Goal: Task Accomplishment & Management: Manage account settings

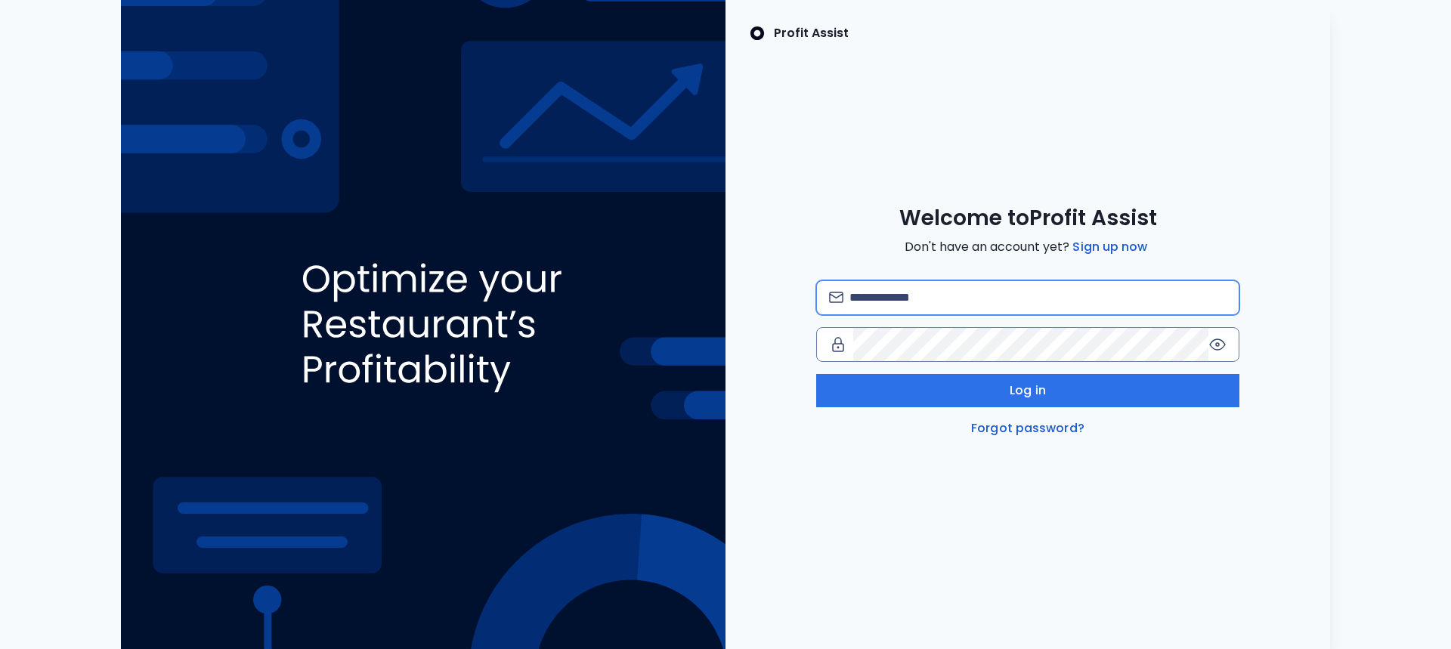
click at [1017, 299] on input "email" at bounding box center [1037, 297] width 377 height 33
type input "**********"
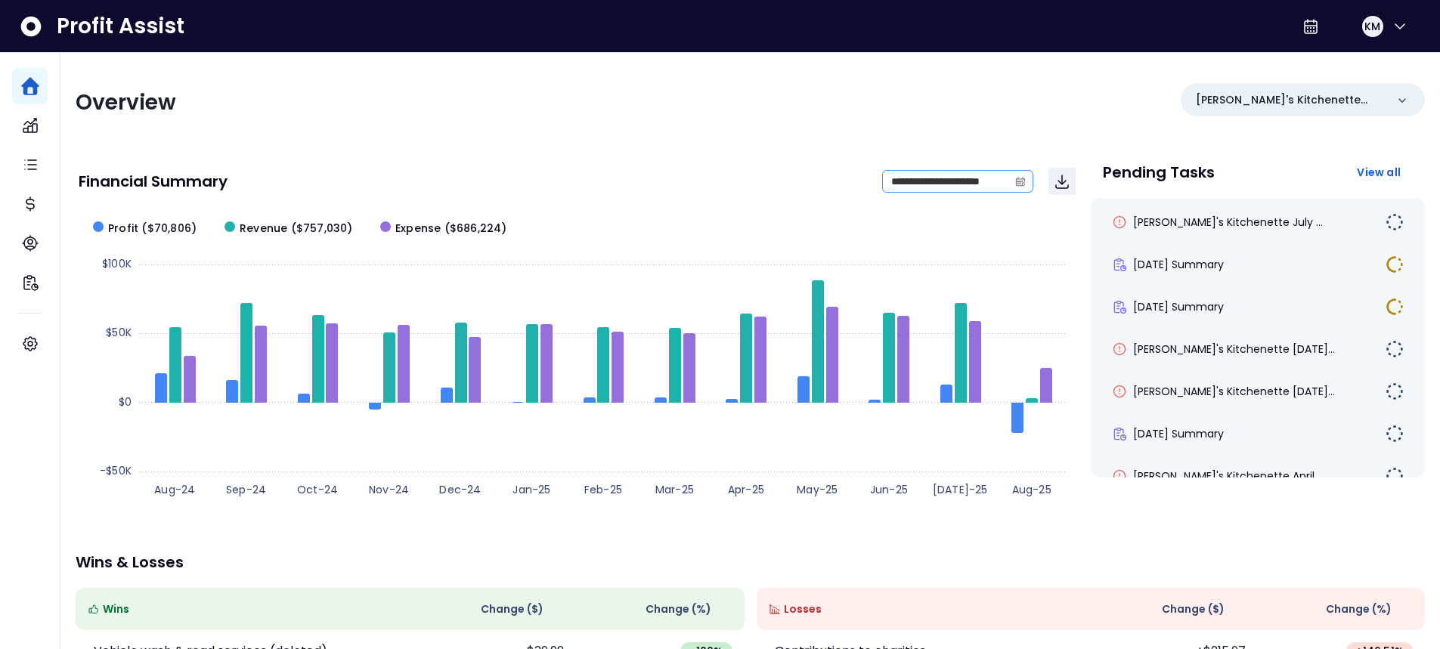
click at [1019, 181] on icon "calendar" at bounding box center [1020, 181] width 11 height 11
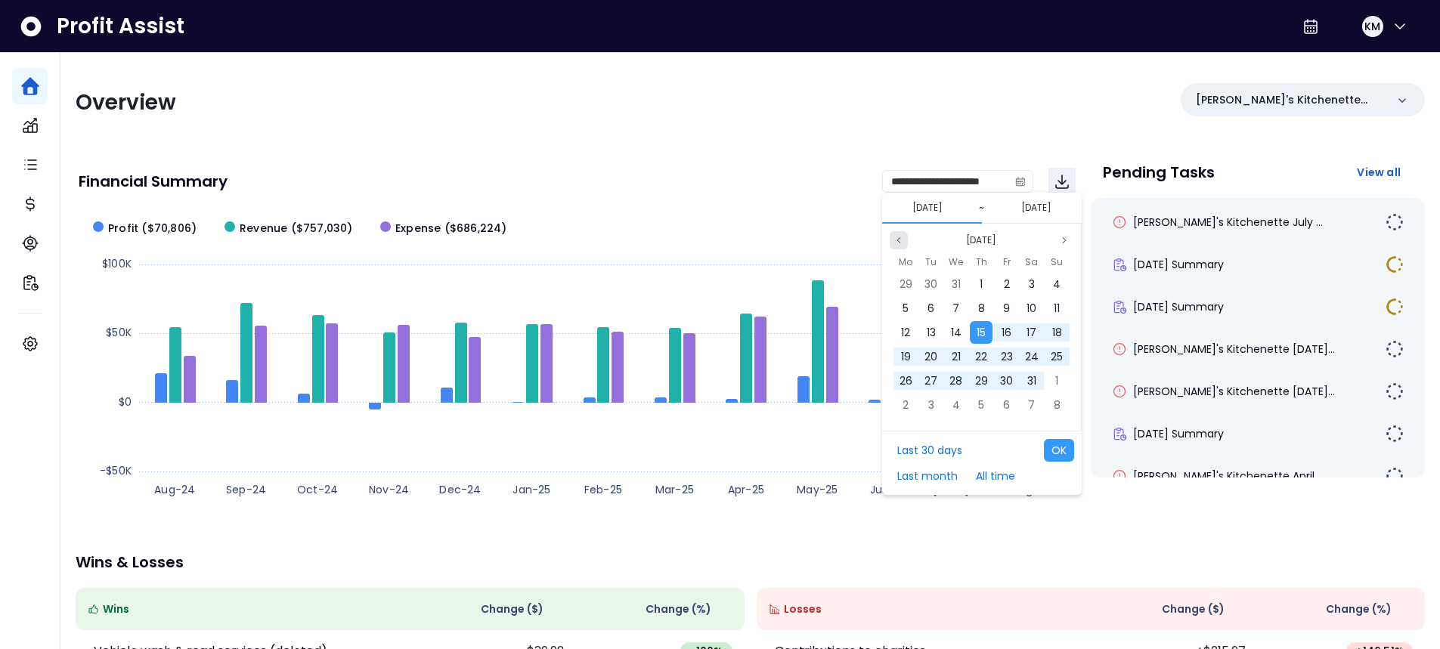
click at [902, 239] on icon "page previous" at bounding box center [898, 240] width 9 height 9
click at [896, 246] on button "Previous month" at bounding box center [899, 240] width 18 height 18
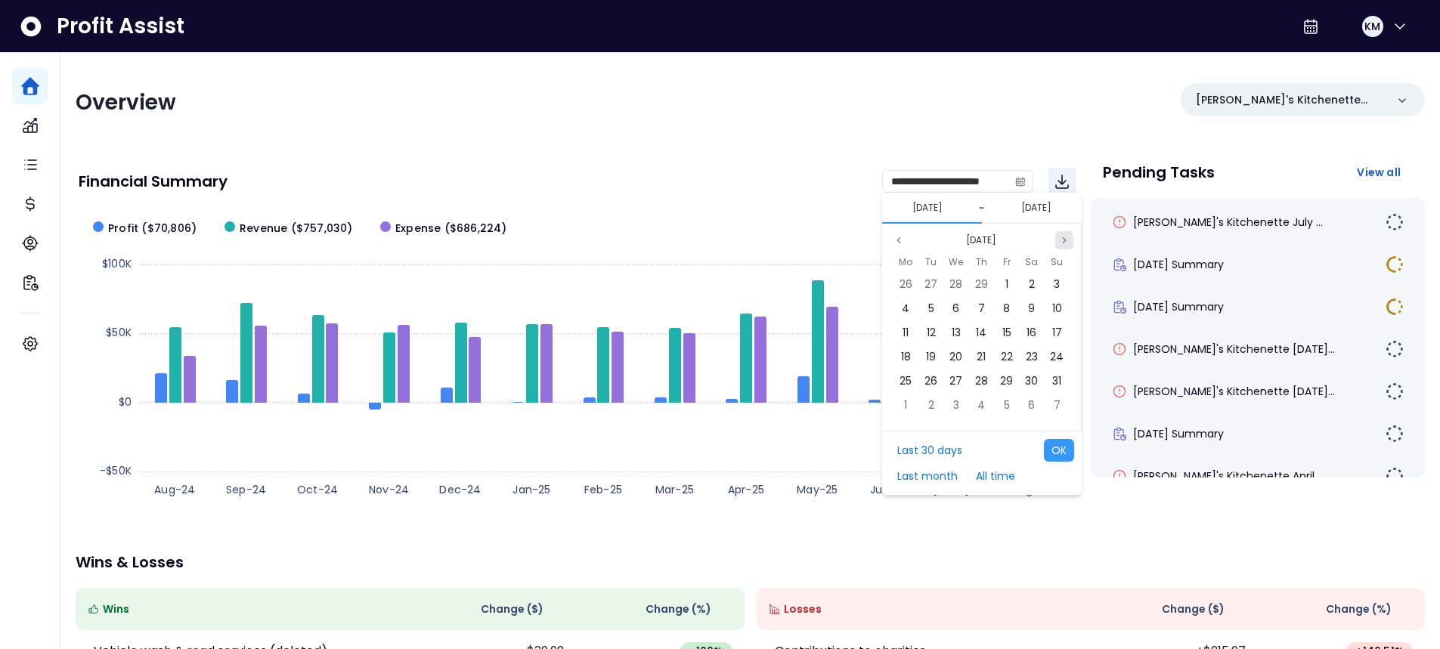
click at [1065, 239] on icon "page next" at bounding box center [1064, 240] width 9 height 9
click at [907, 292] on div "1" at bounding box center [905, 284] width 23 height 23
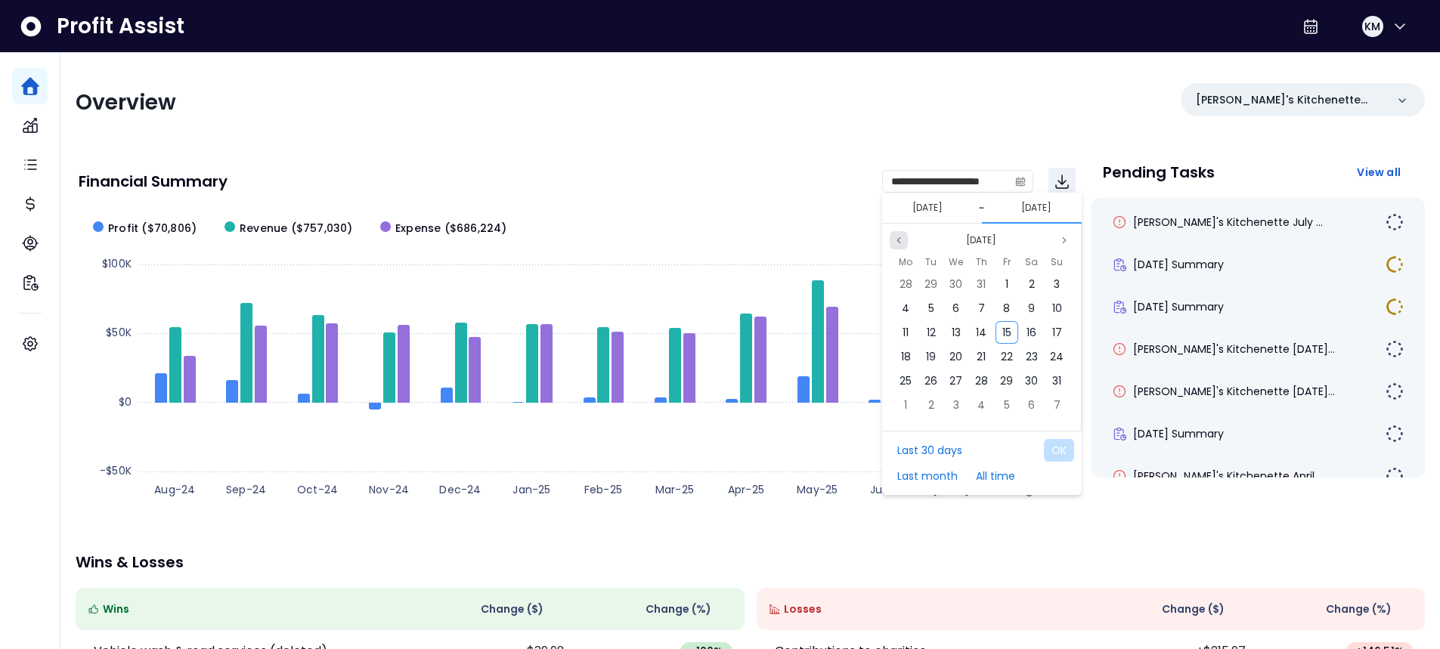
click at [901, 240] on icon "page previous" at bounding box center [898, 240] width 9 height 9
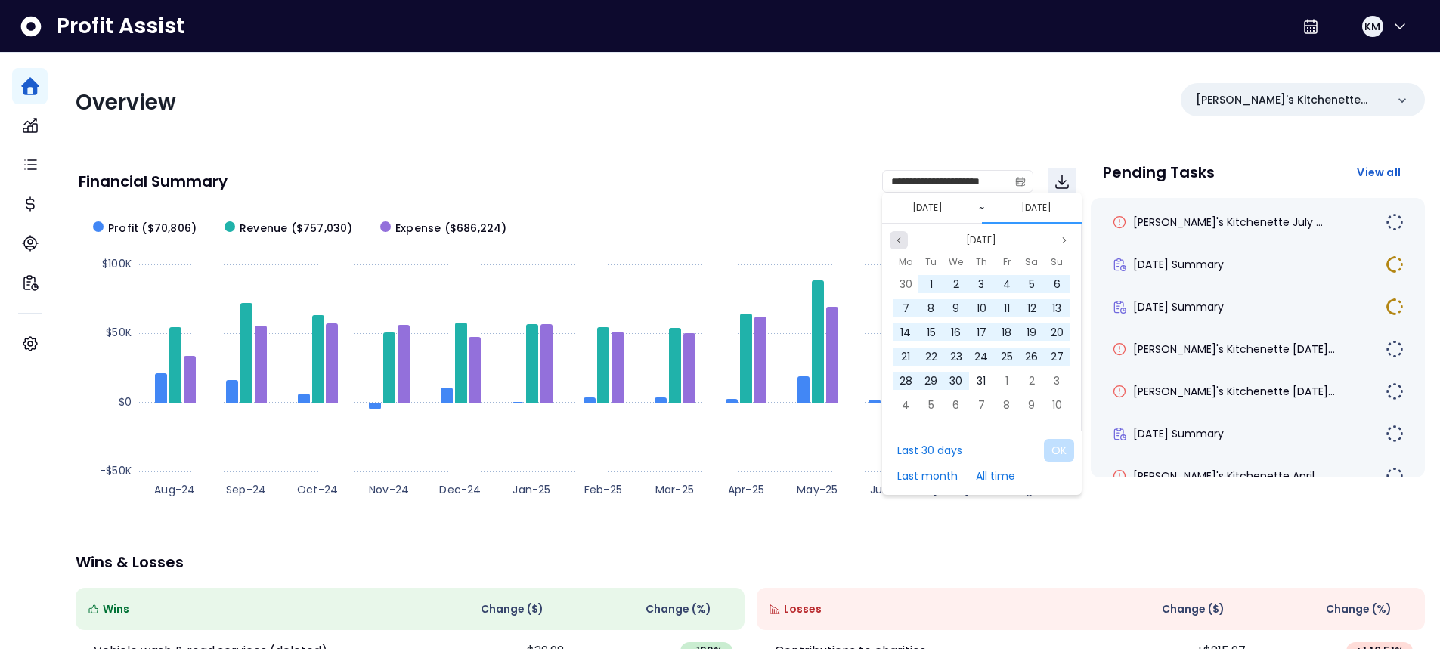
click at [901, 240] on icon "page previous" at bounding box center [898, 240] width 9 height 9
click at [1071, 237] on button "Next month" at bounding box center [1064, 240] width 18 height 18
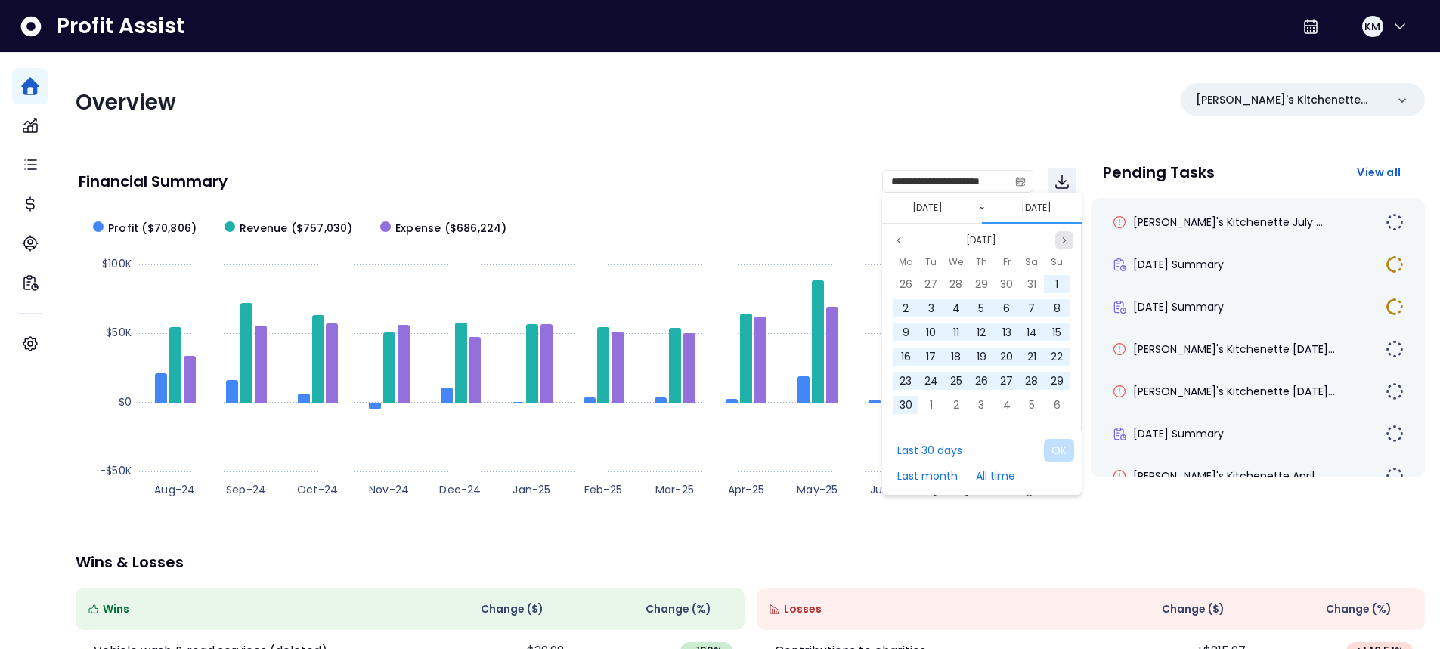
click at [1071, 237] on button "Next month" at bounding box center [1064, 240] width 18 height 18
click at [980, 379] on span "31" at bounding box center [980, 380] width 9 height 15
click at [1063, 450] on button "OK" at bounding box center [1059, 450] width 30 height 23
type input "**********"
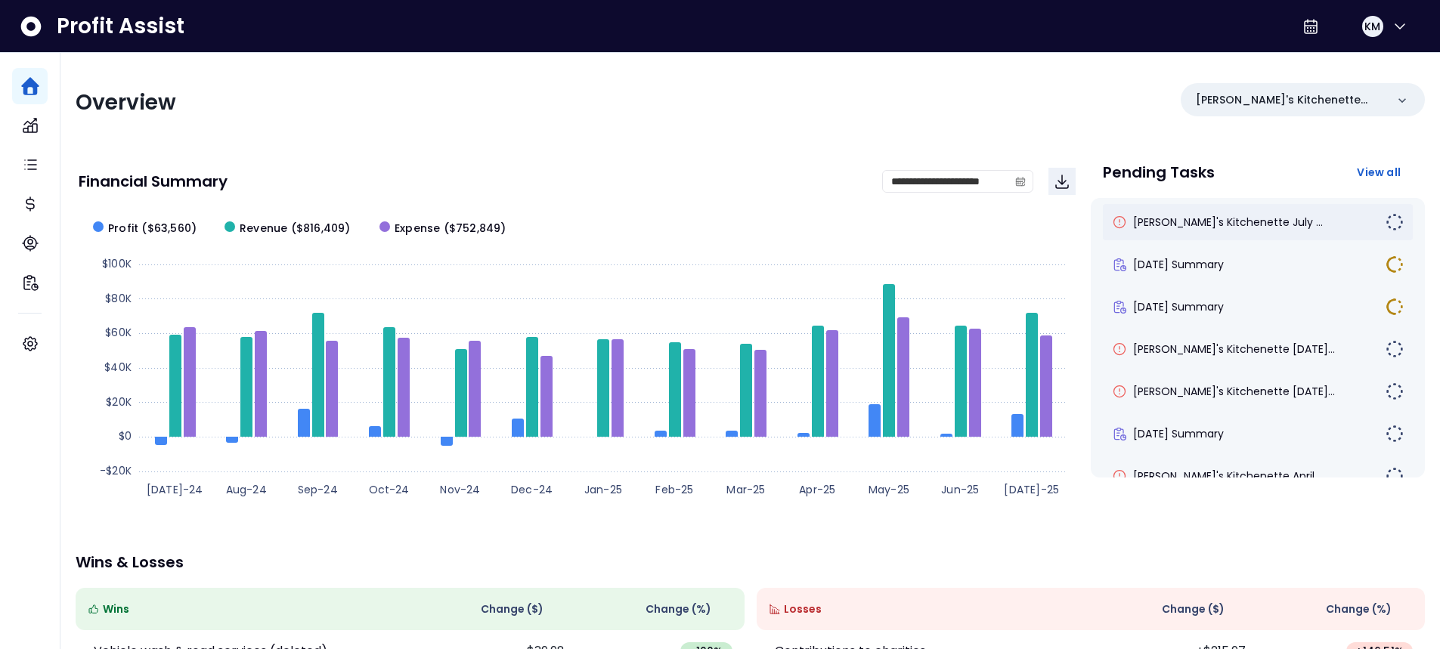
click at [1292, 225] on div "[PERSON_NAME]'s Kitchenette July ..." at bounding box center [1249, 222] width 274 height 15
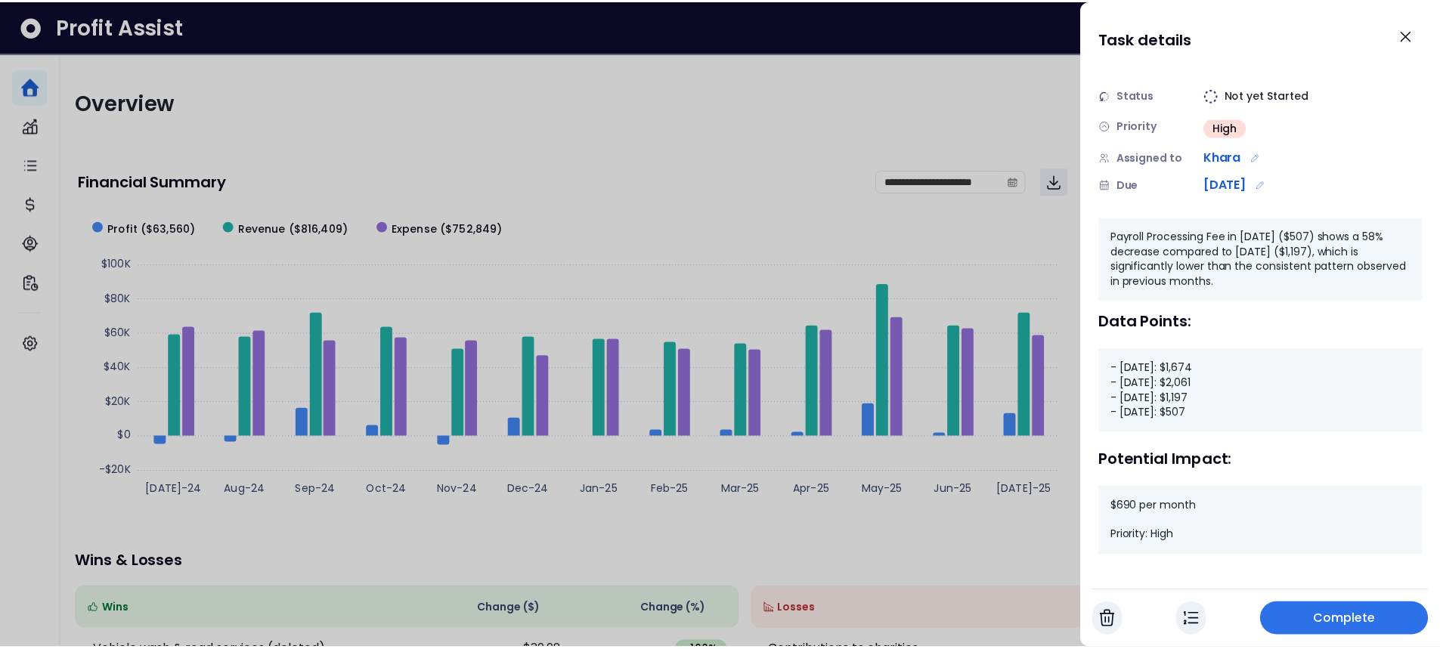
scroll to position [90, 0]
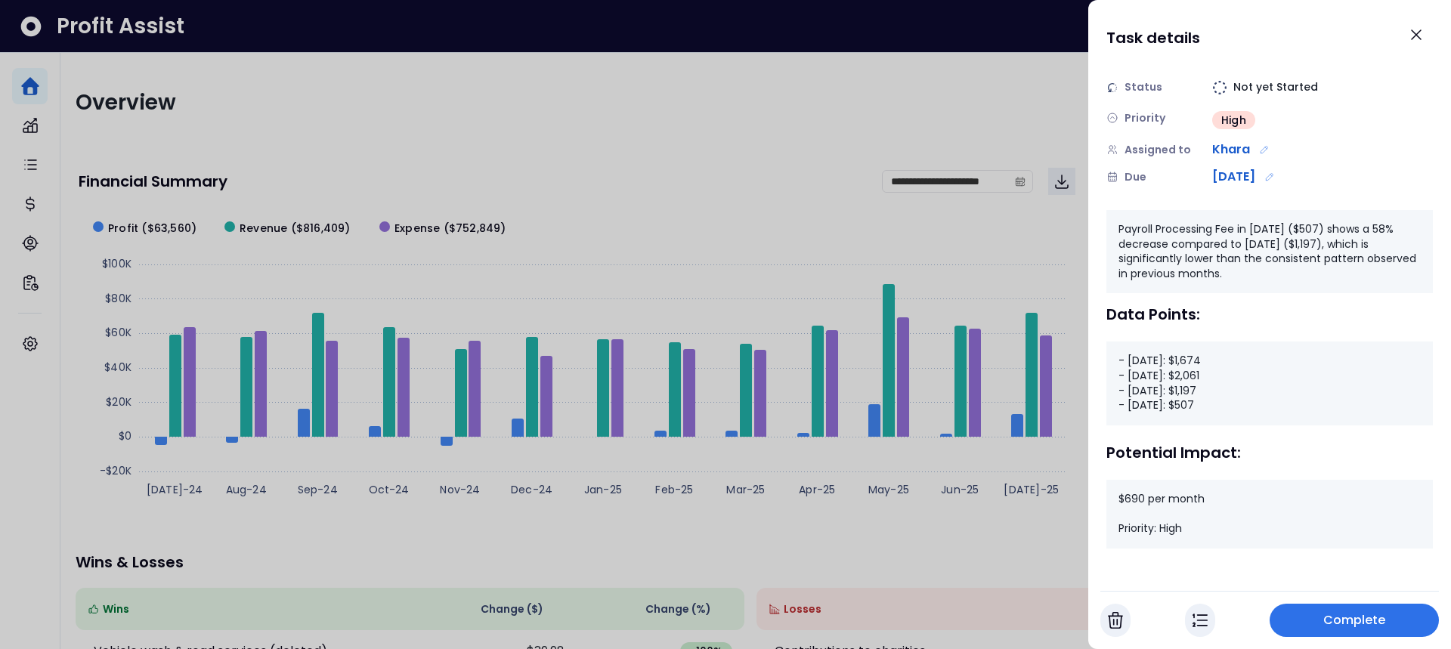
click at [494, 538] on div at bounding box center [725, 324] width 1451 height 649
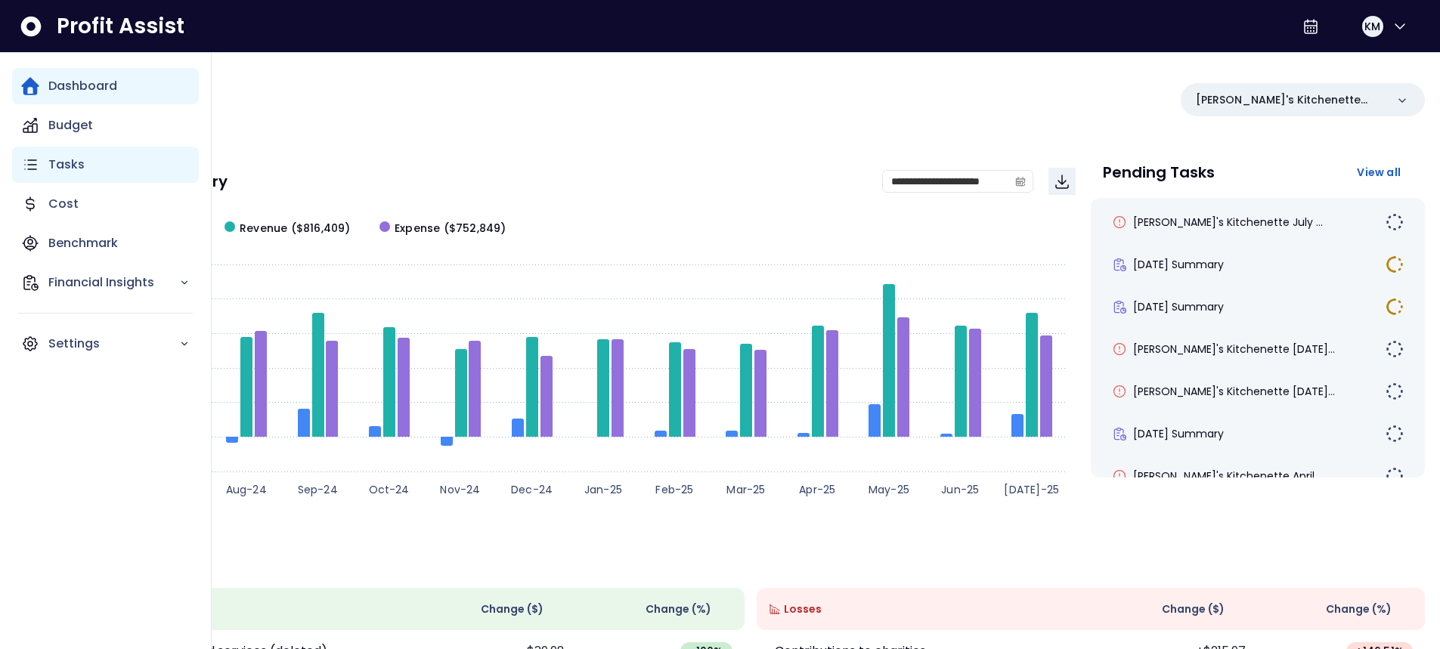
click at [65, 171] on p "Tasks" at bounding box center [66, 165] width 36 height 18
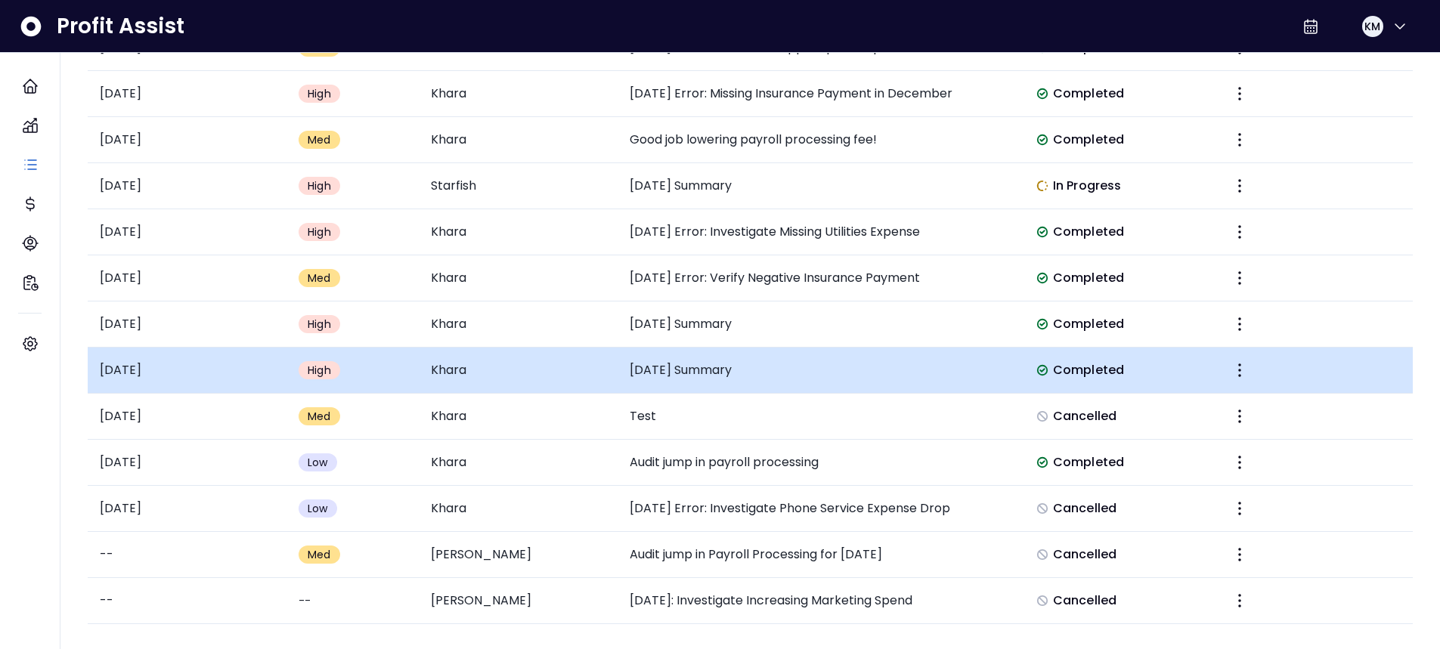
scroll to position [1051, 0]
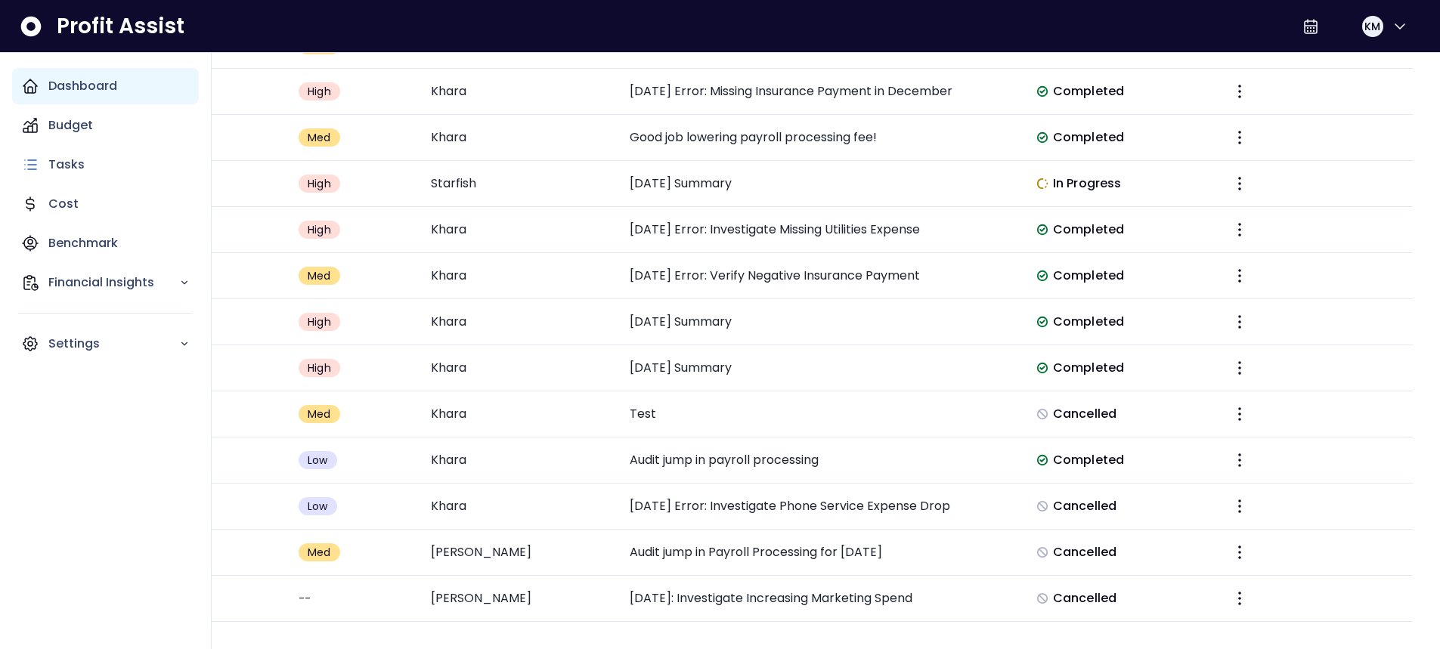
click at [79, 89] on p "Dashboard" at bounding box center [82, 86] width 69 height 18
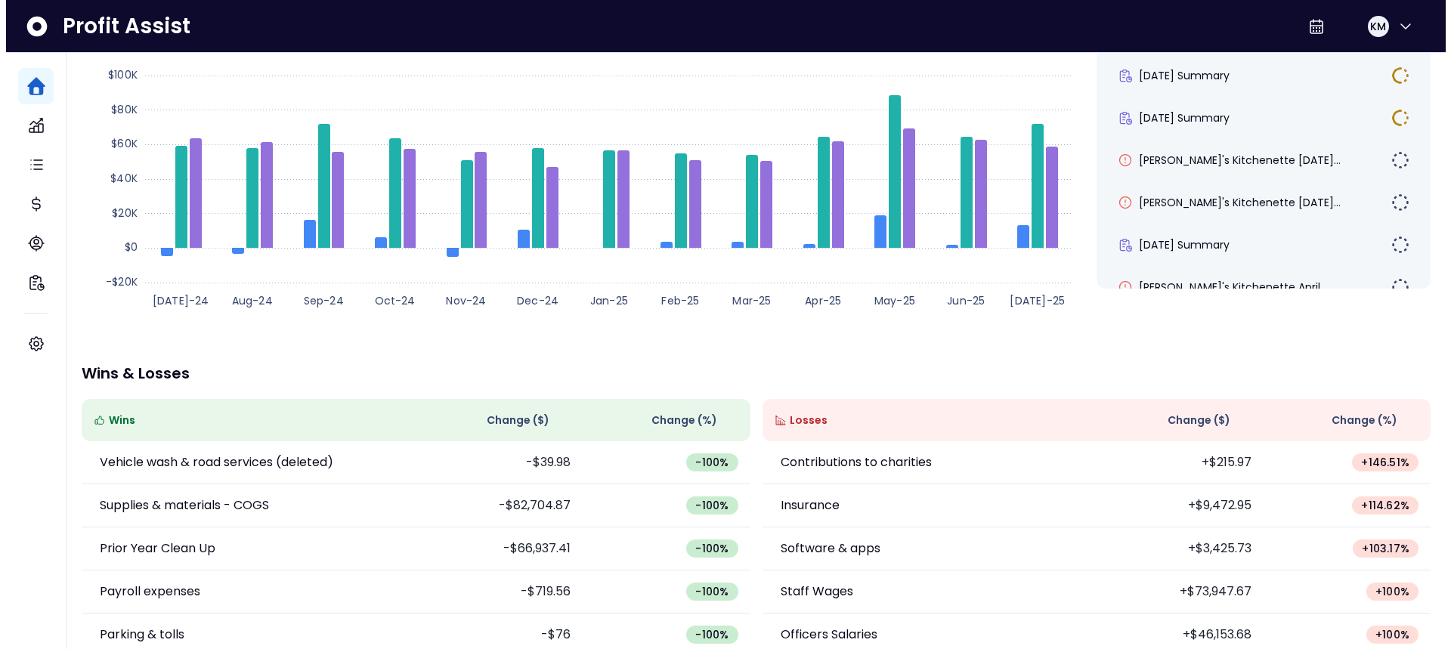
scroll to position [138, 0]
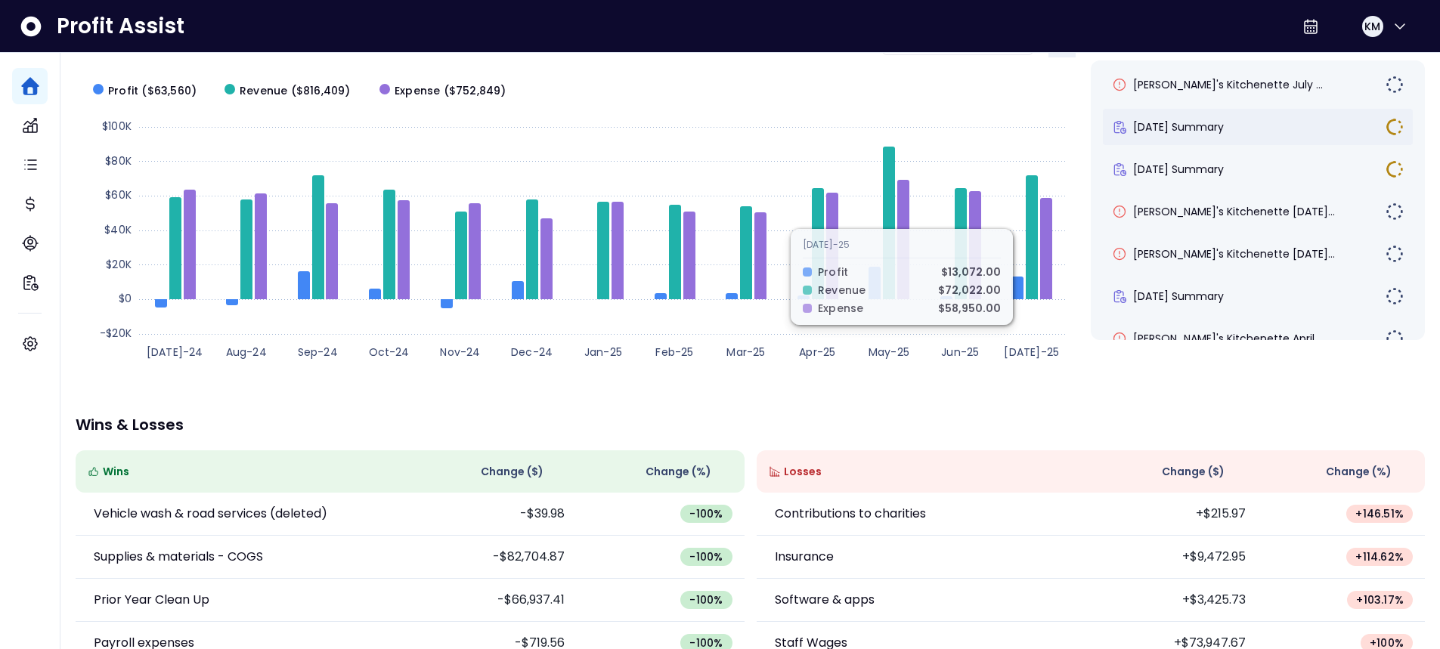
click at [1247, 124] on div "[DATE] Summary" at bounding box center [1249, 126] width 274 height 15
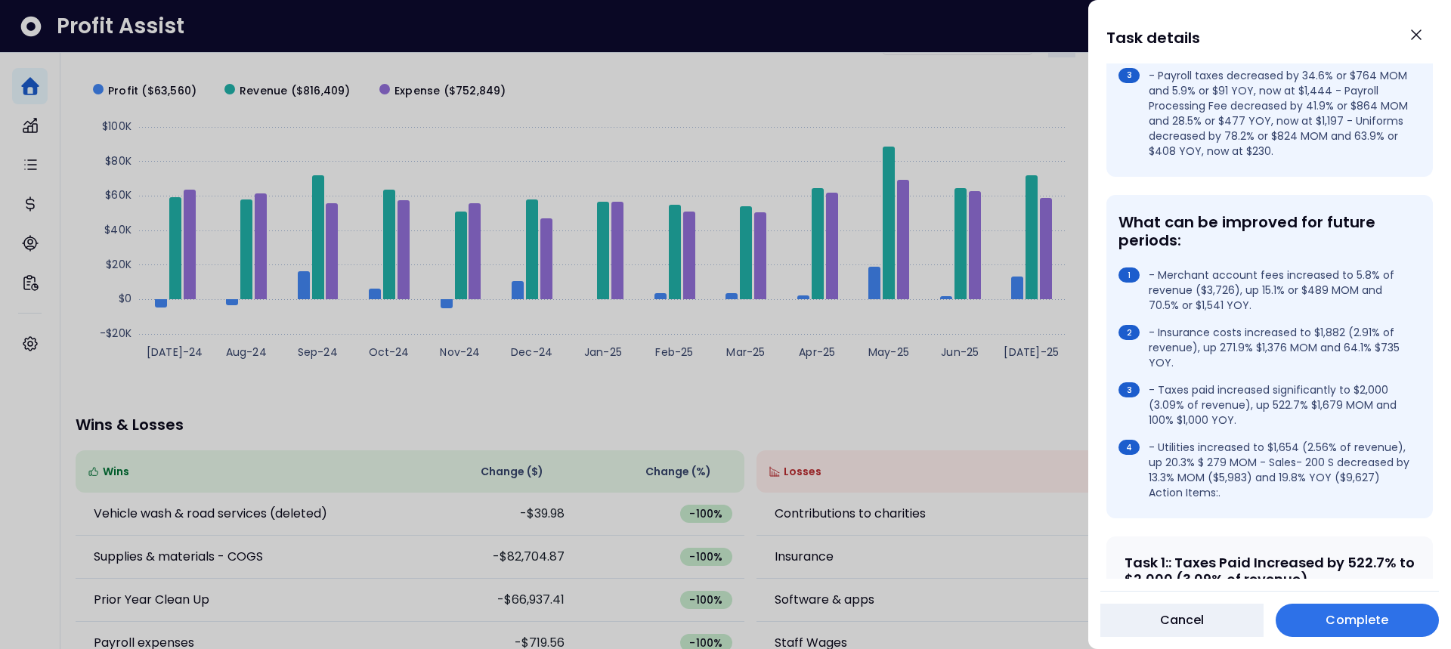
scroll to position [421, 0]
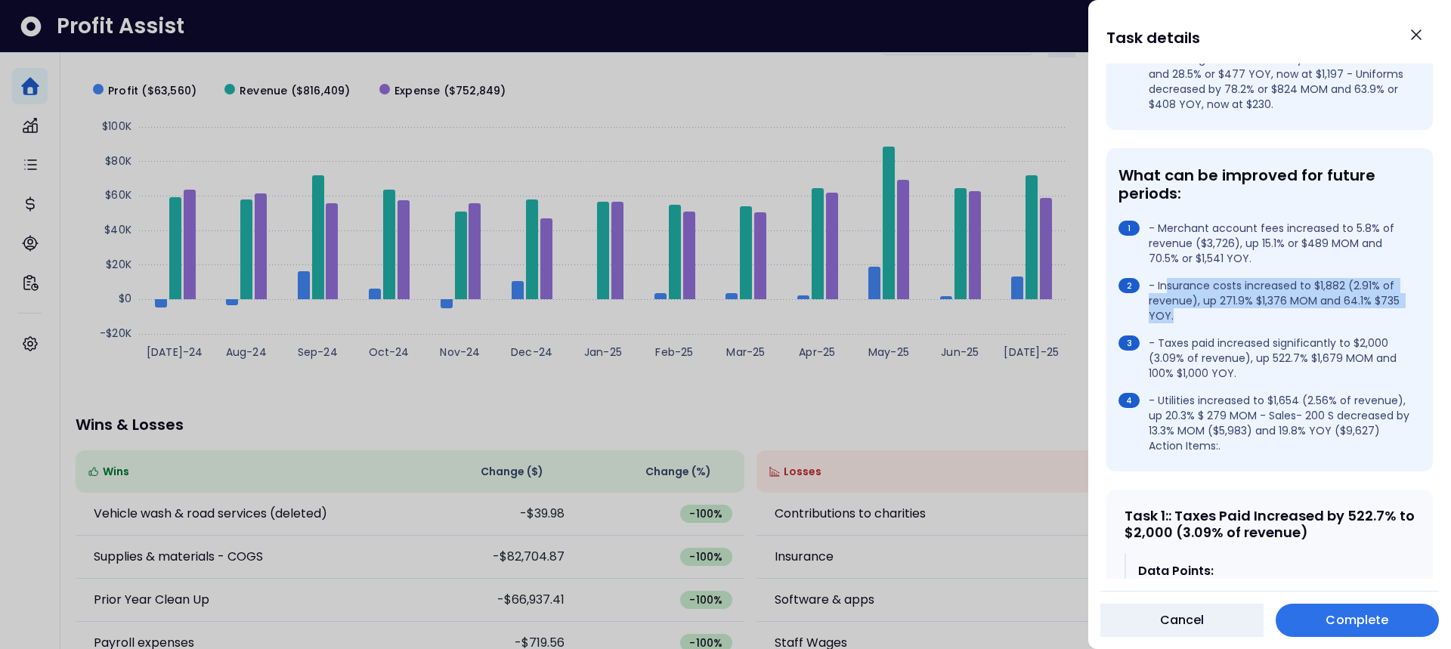
drag, startPoint x: 1168, startPoint y: 289, endPoint x: 1222, endPoint y: 314, distance: 59.5
click at [1222, 314] on li "- Insurance costs increased to $1,882 (2.91% of revenue), up 271.9% $1,376 MOM …" at bounding box center [1267, 300] width 296 height 45
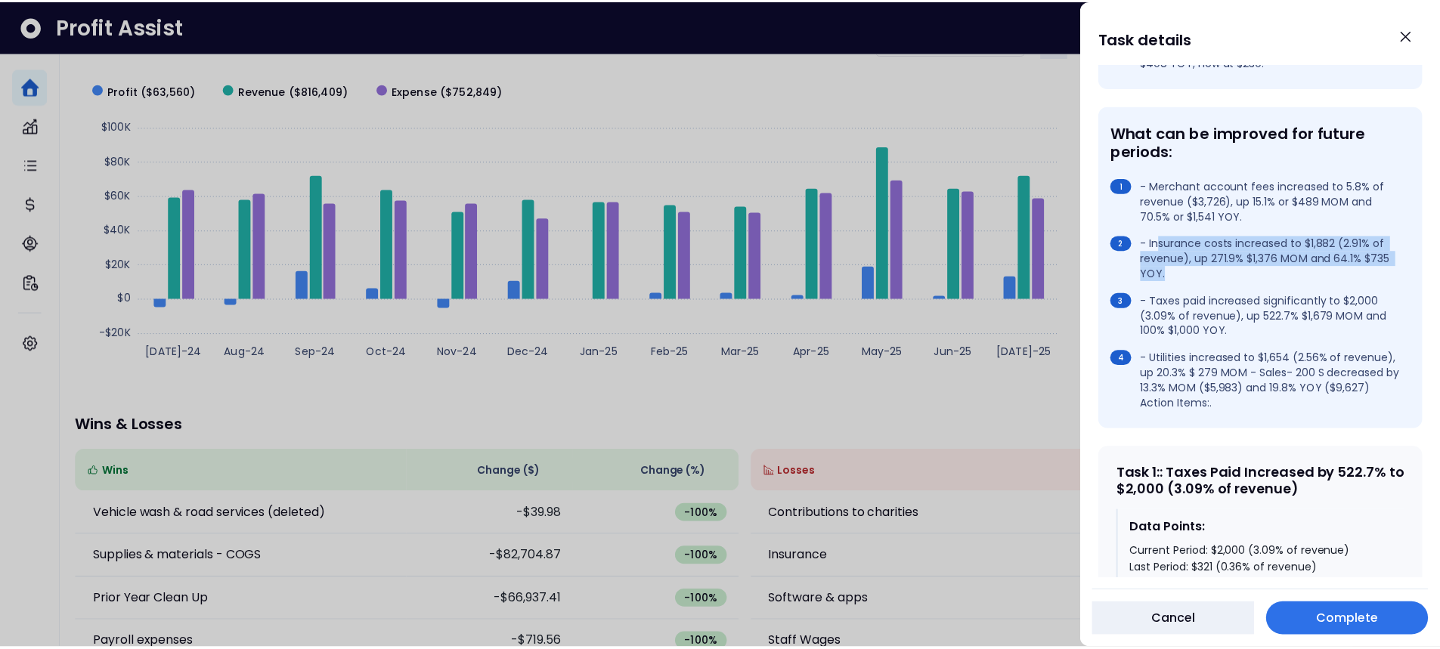
scroll to position [526, 0]
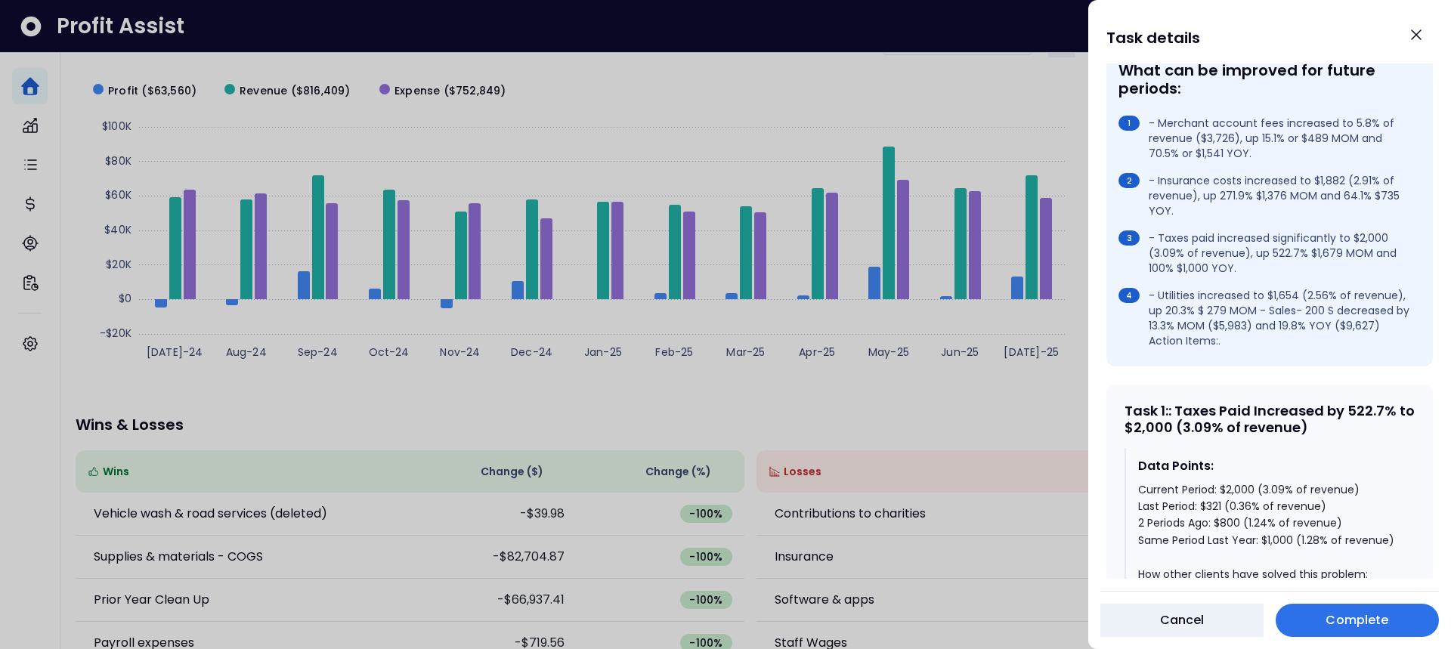
click at [231, 386] on div at bounding box center [725, 324] width 1451 height 649
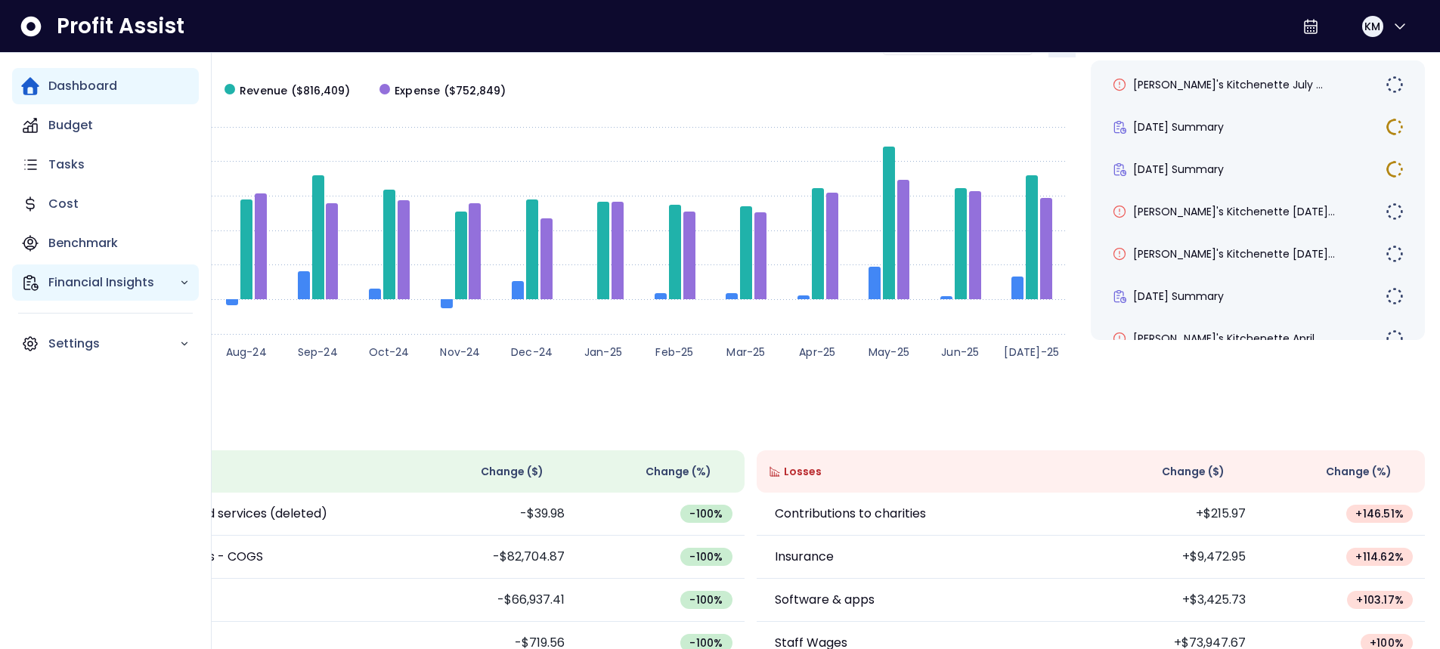
click at [64, 279] on p "Financial Insights" at bounding box center [113, 283] width 131 height 18
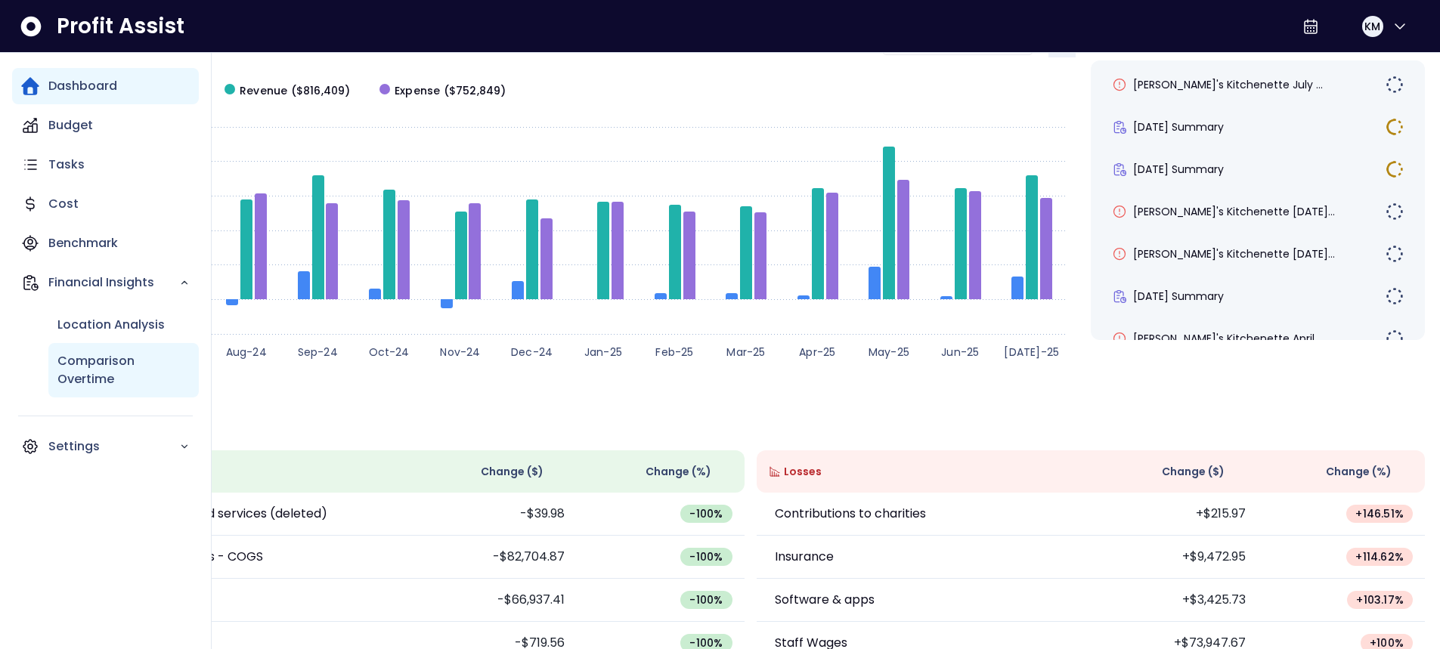
click at [132, 351] on div "Comparison Overtime" at bounding box center [123, 370] width 150 height 54
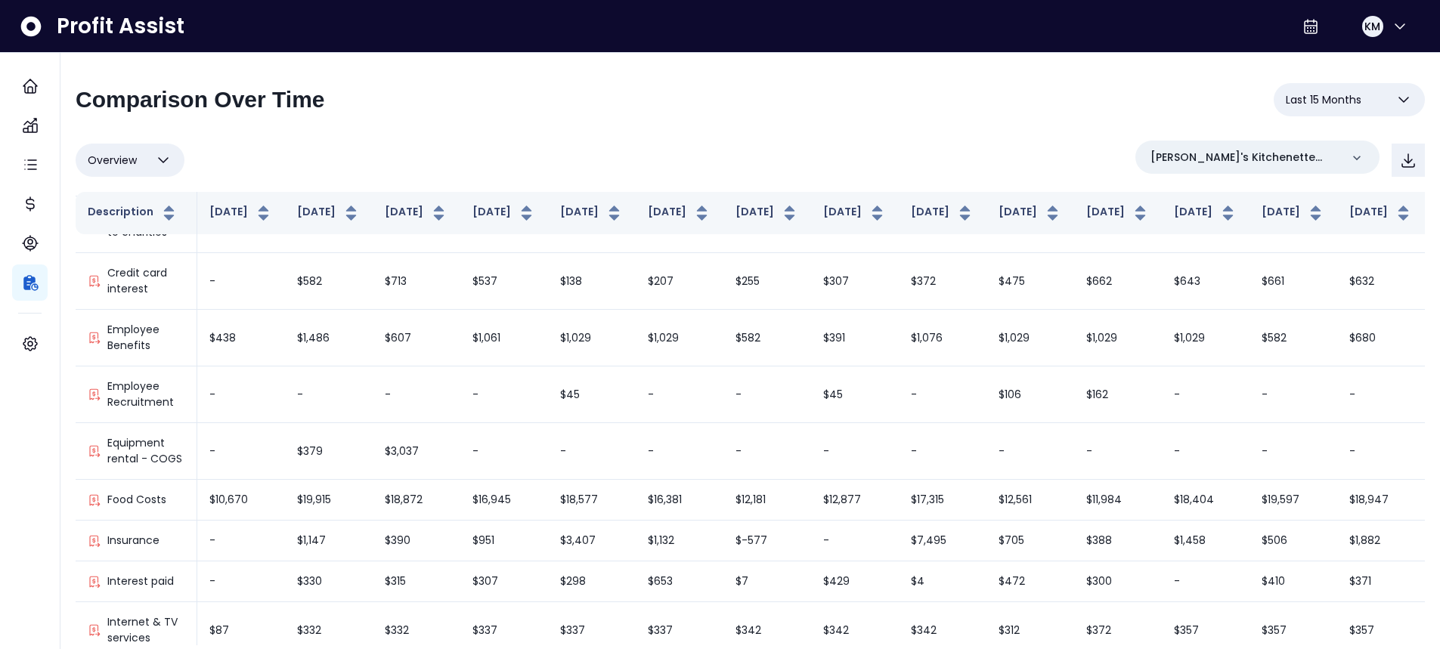
scroll to position [555, 0]
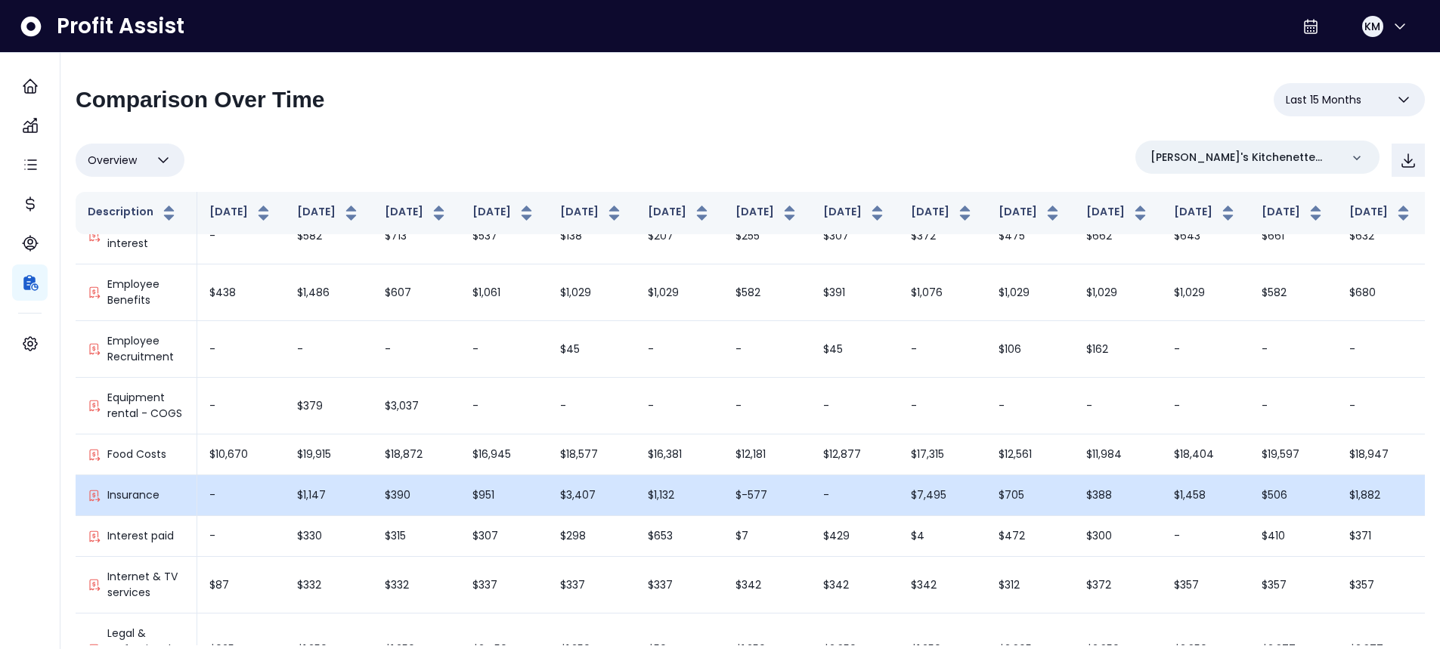
click at [166, 503] on div "Insurance" at bounding box center [136, 495] width 97 height 16
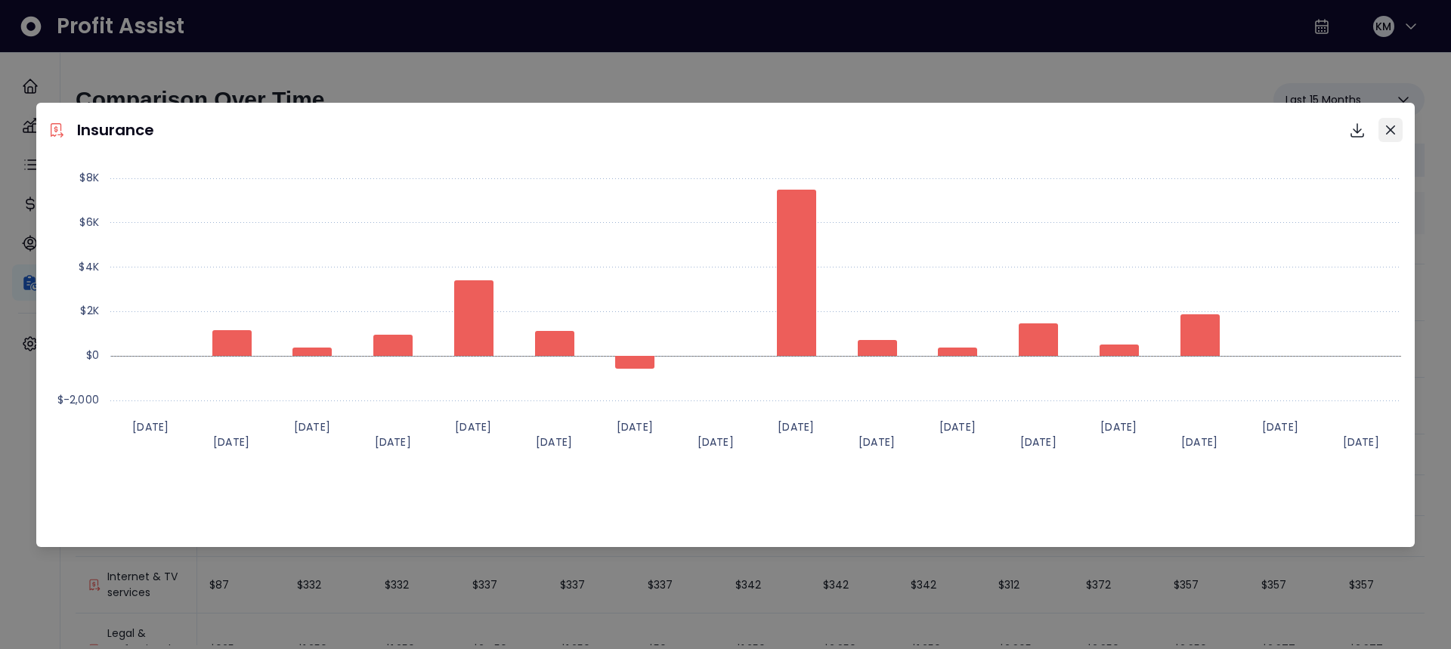
click at [1380, 135] on button "Close" at bounding box center [1391, 130] width 24 height 24
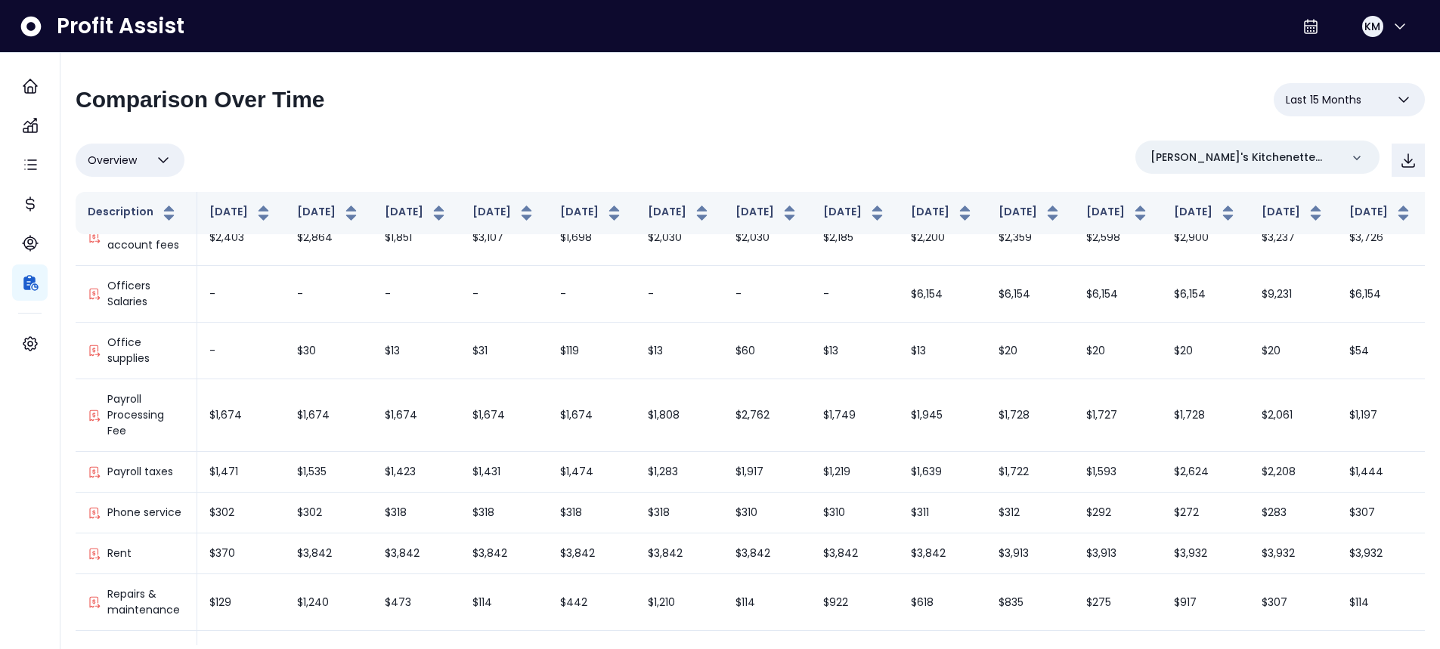
scroll to position [1162, 0]
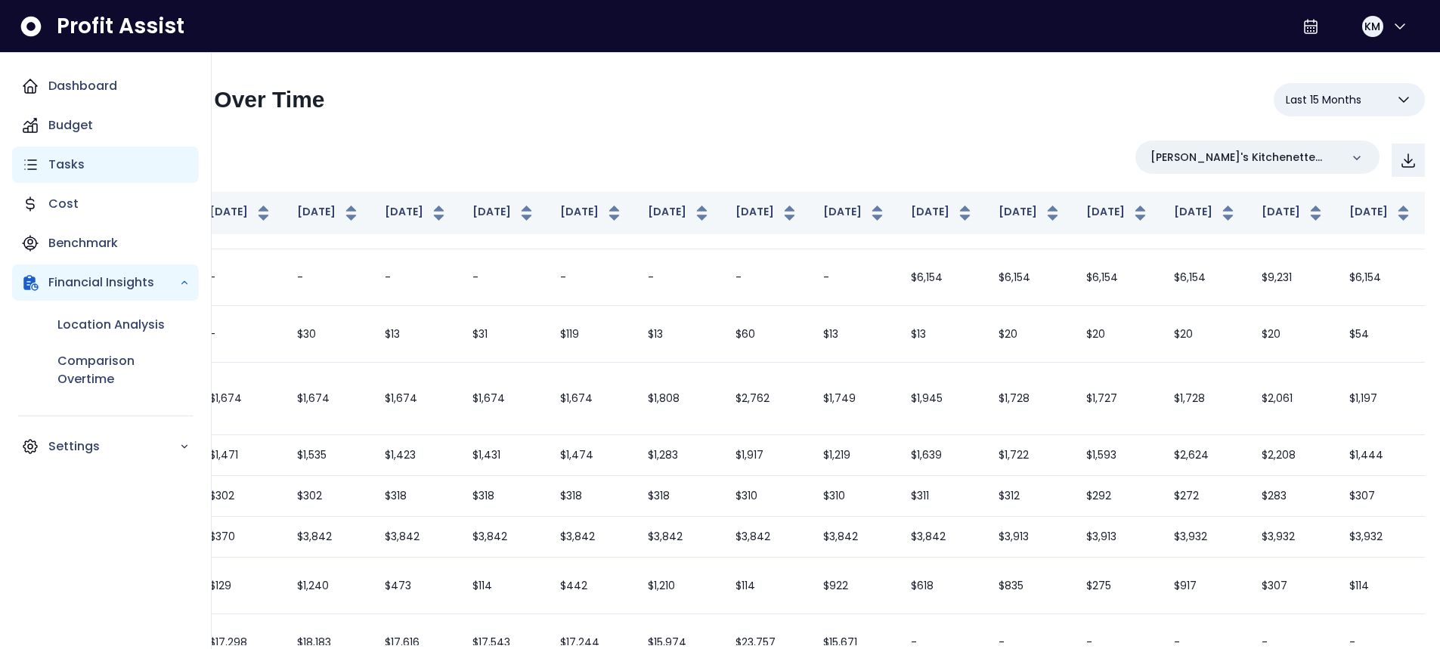
click at [81, 169] on p "Tasks" at bounding box center [66, 165] width 36 height 18
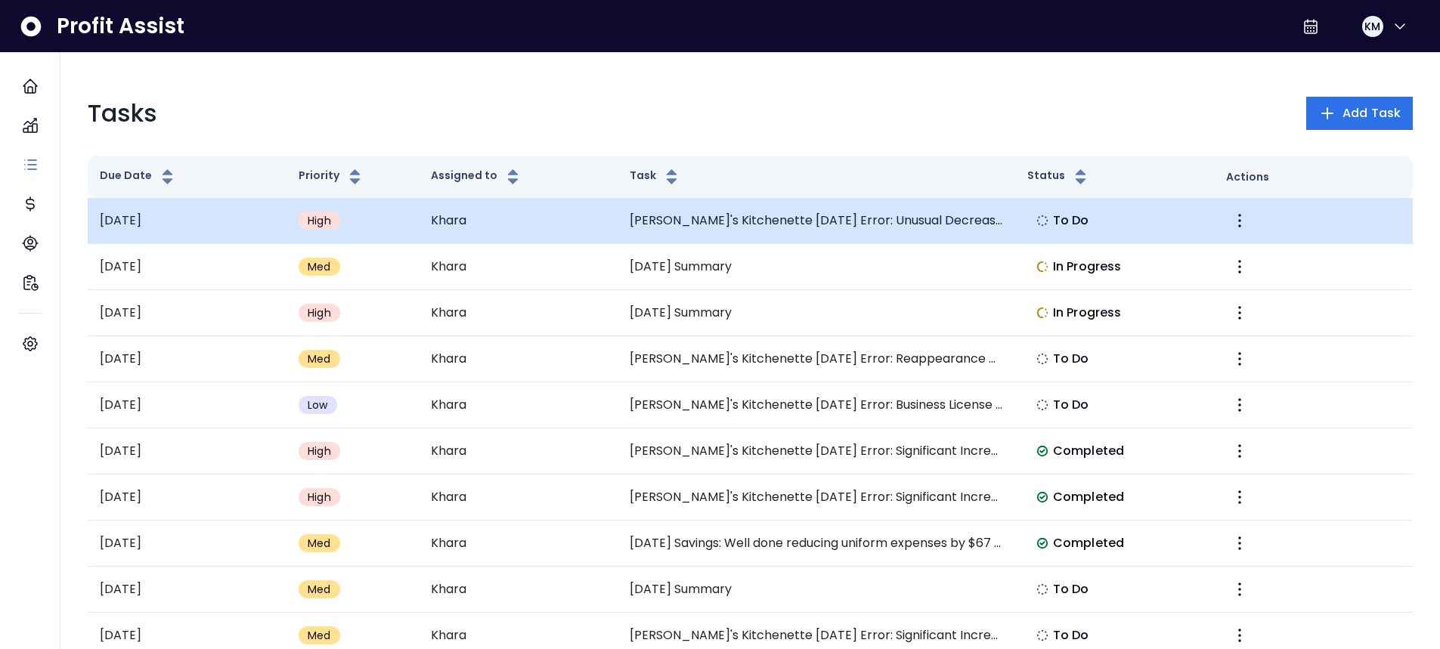
click at [945, 227] on td "[PERSON_NAME]'s Kitchenette [DATE] Error: Unusual Decrease in Payroll Processin…" at bounding box center [816, 221] width 398 height 46
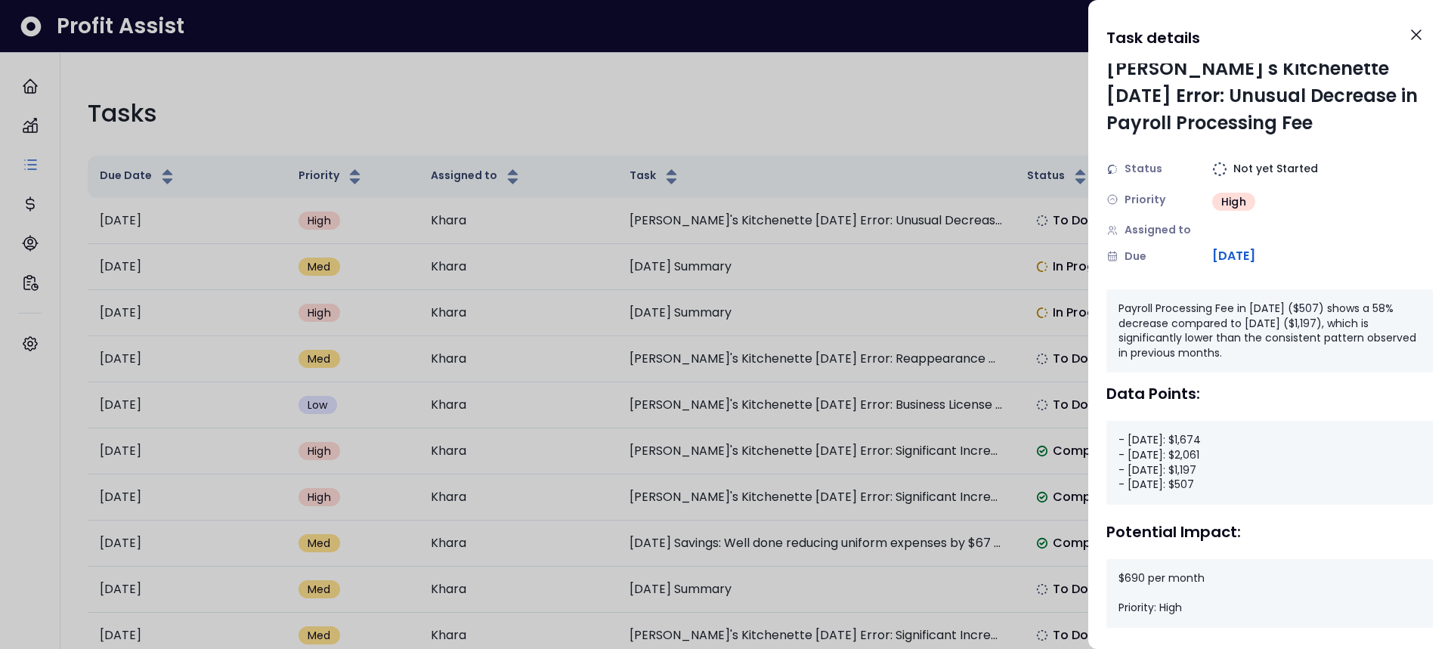
scroll to position [17, 0]
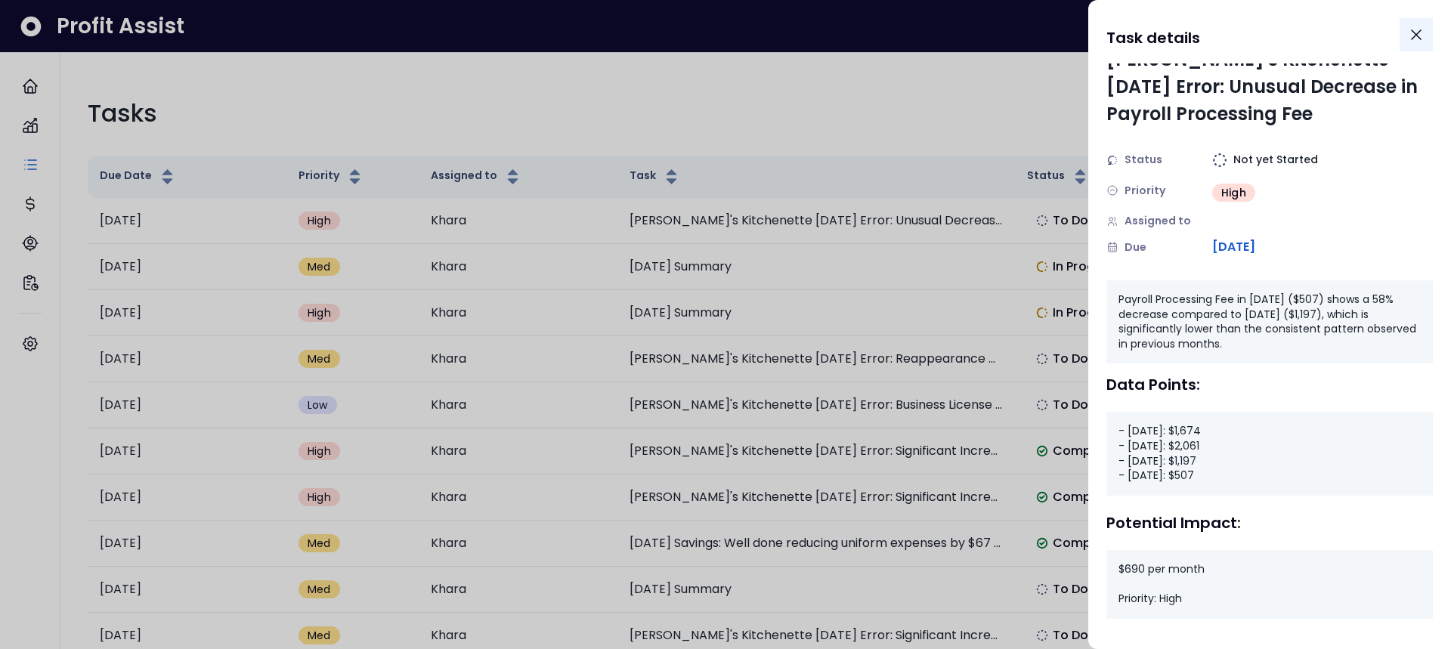
click at [1416, 32] on icon "Close" at bounding box center [1416, 35] width 18 height 18
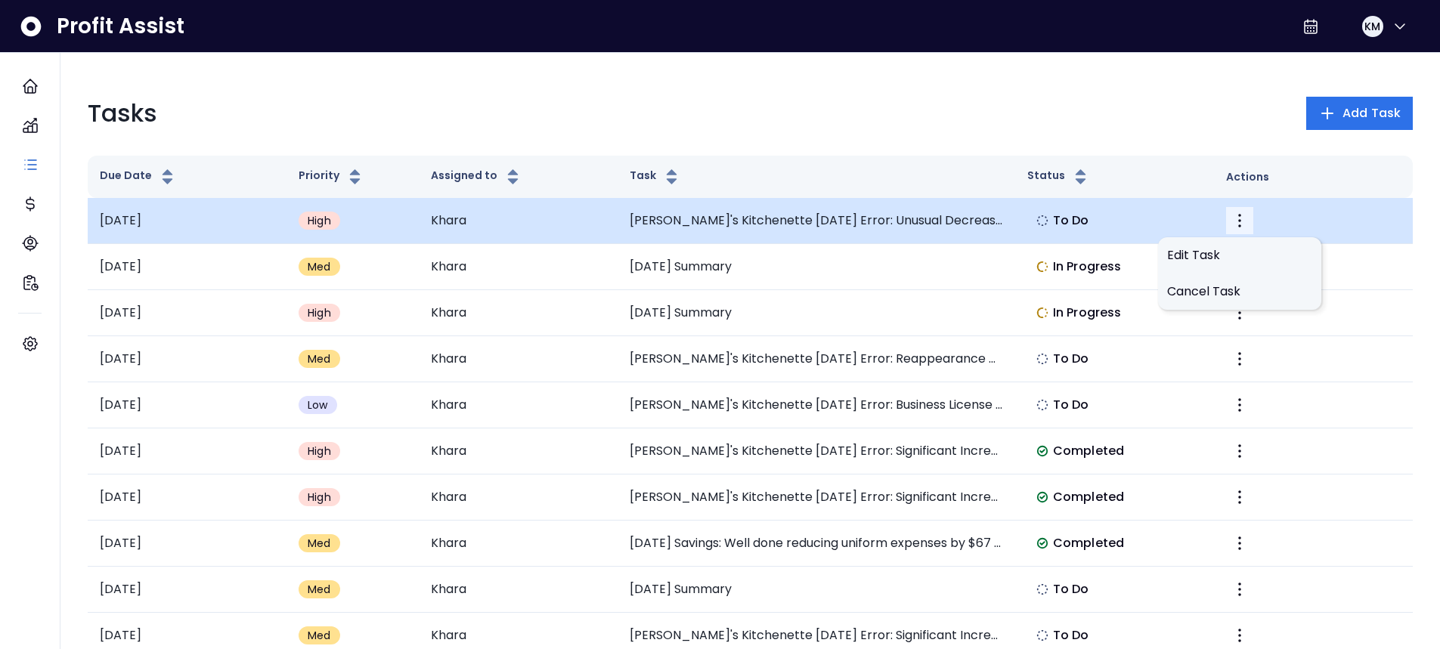
click at [1239, 223] on icon "More" at bounding box center [1239, 221] width 18 height 18
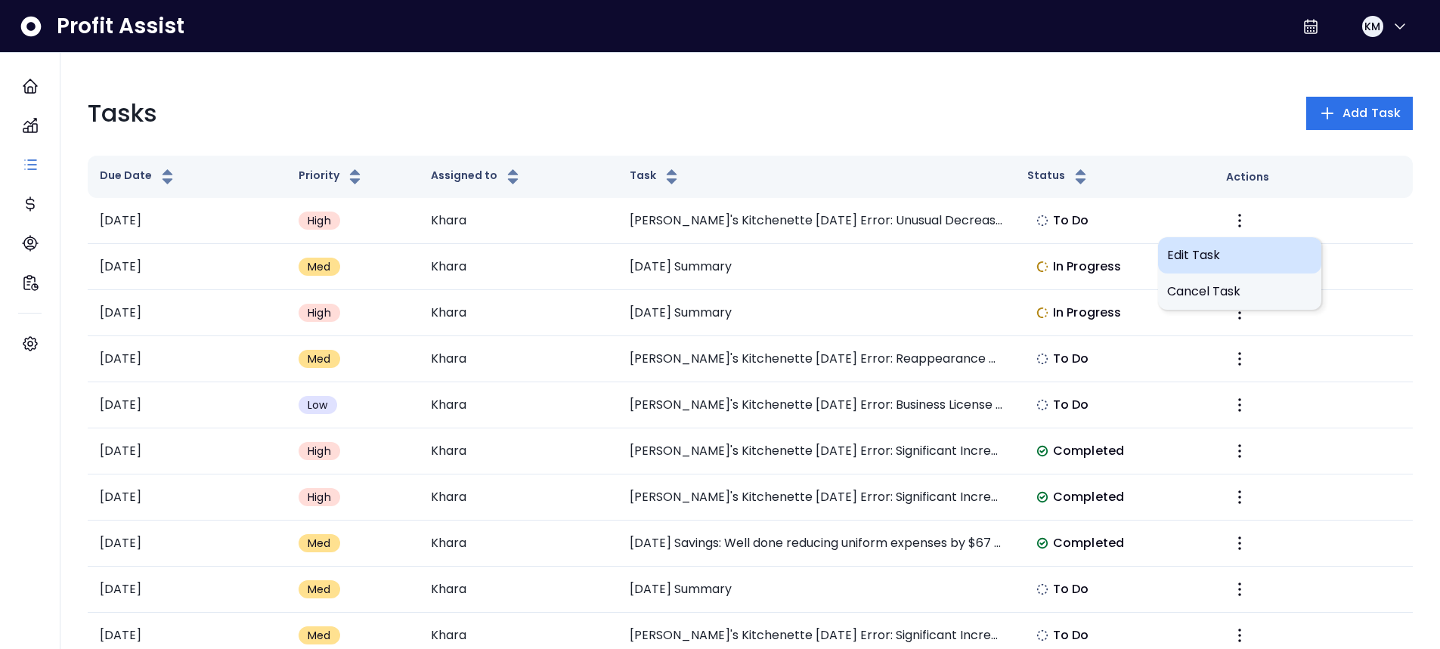
click at [1210, 248] on span "Edit Task" at bounding box center [1239, 255] width 145 height 18
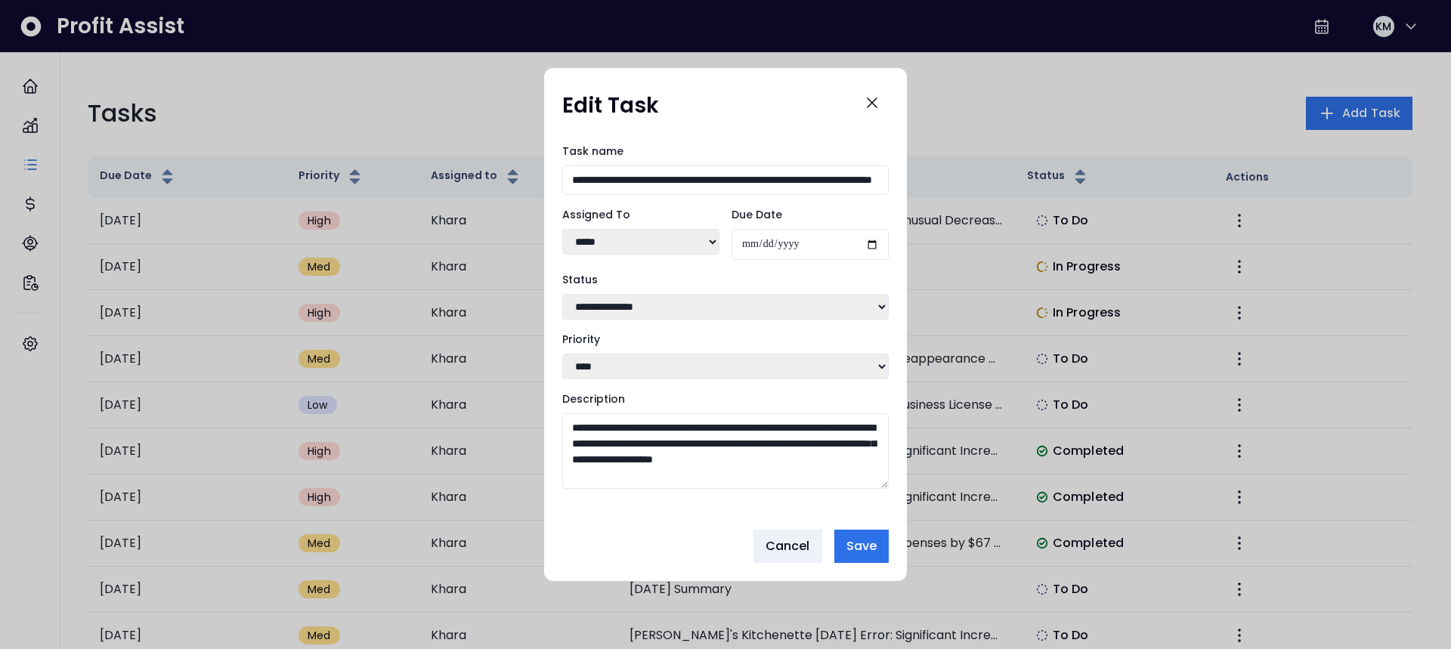
click at [826, 314] on select "**********" at bounding box center [725, 307] width 326 height 26
select select "**********"
click at [562, 294] on select "**********" at bounding box center [725, 307] width 326 height 26
click at [751, 471] on textarea "**********" at bounding box center [725, 451] width 326 height 76
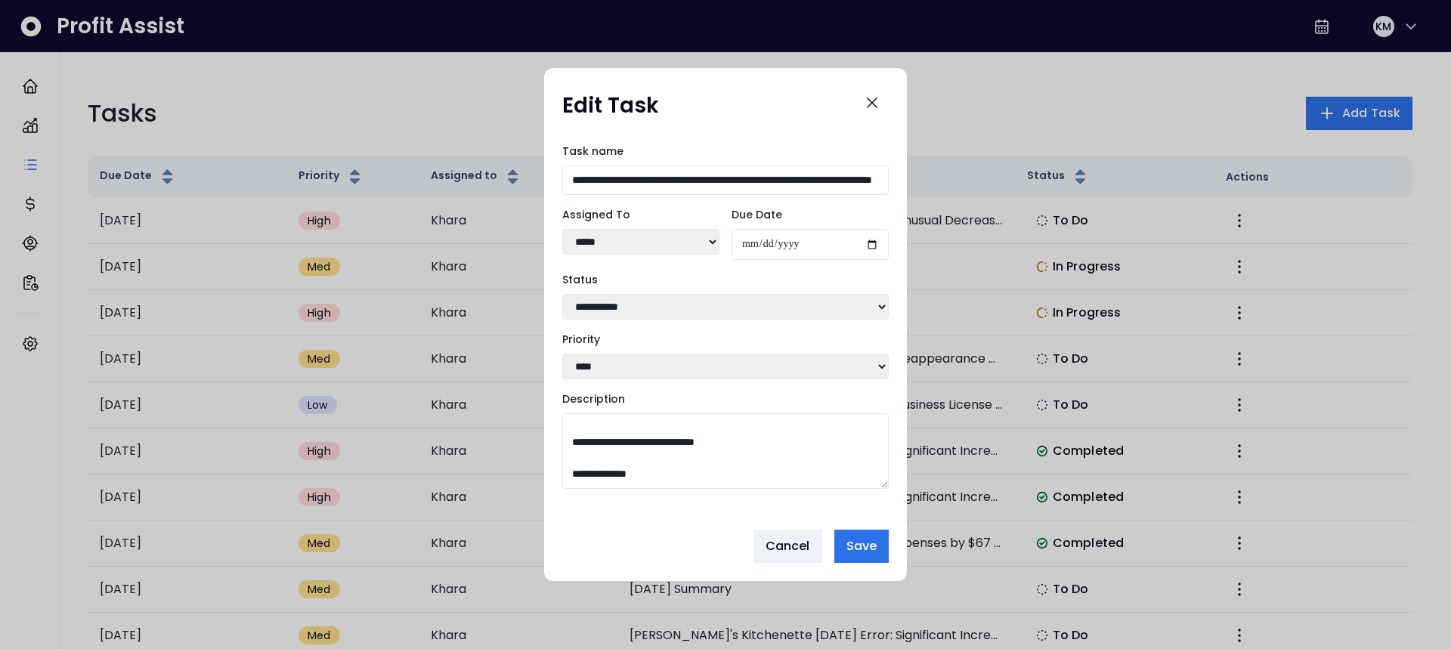
scroll to position [160, 0]
click at [637, 472] on textarea "**********" at bounding box center [725, 451] width 326 height 76
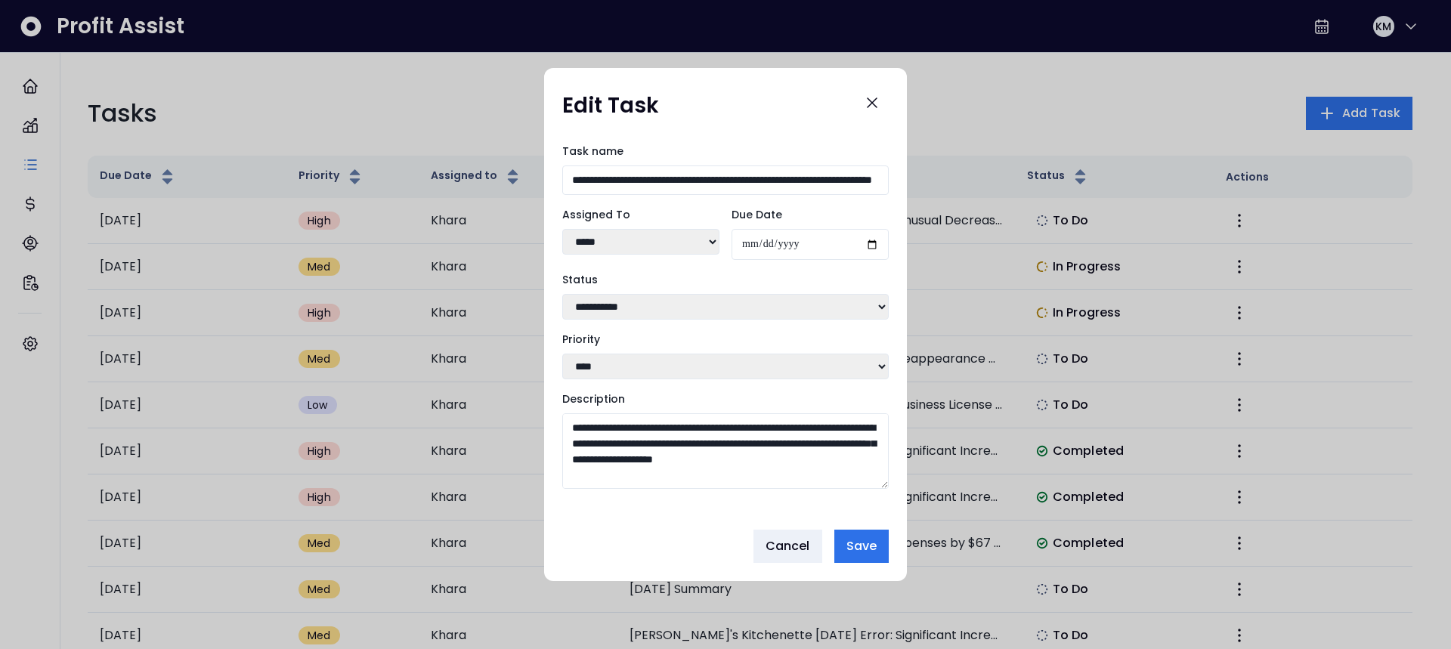
drag, startPoint x: 654, startPoint y: 477, endPoint x: 628, endPoint y: 407, distance: 74.1
click at [628, 407] on div "**********" at bounding box center [725, 442] width 326 height 102
click at [759, 452] on textarea "**********" at bounding box center [725, 451] width 326 height 76
click at [871, 97] on icon "Close" at bounding box center [872, 103] width 18 height 18
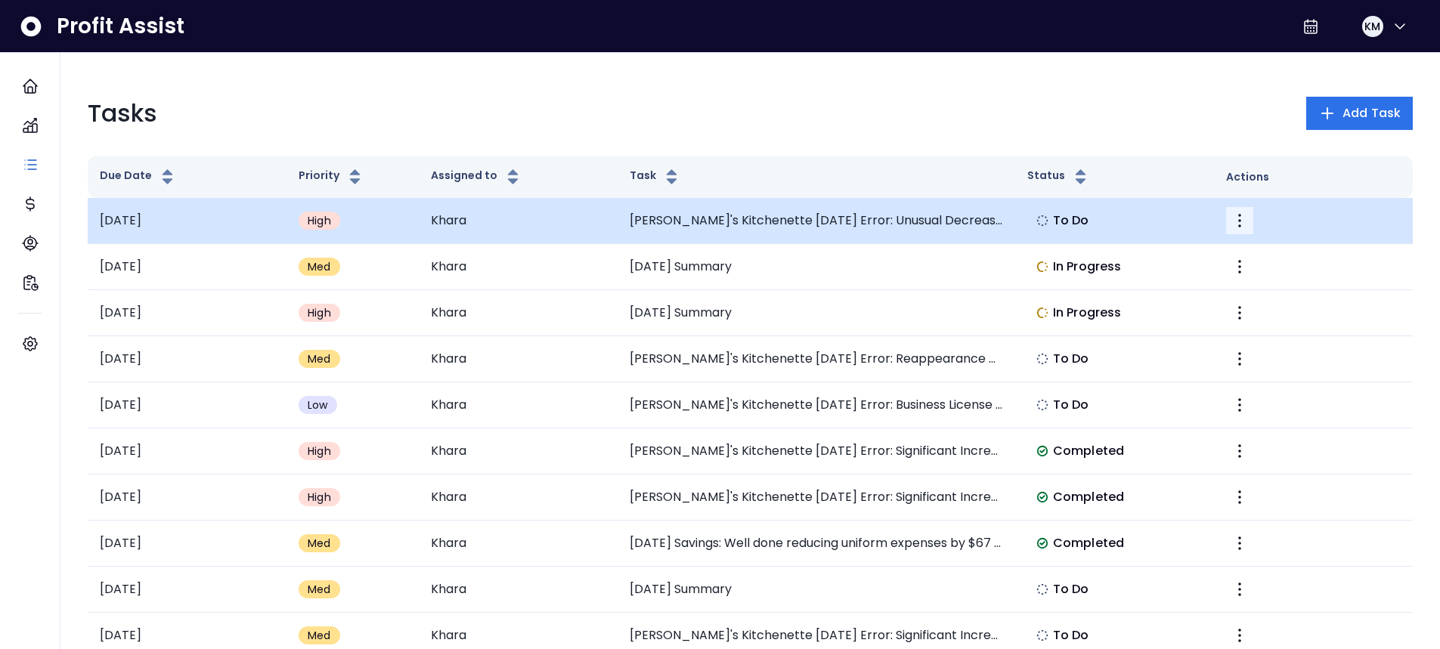
click at [1245, 219] on icon "More" at bounding box center [1239, 221] width 18 height 18
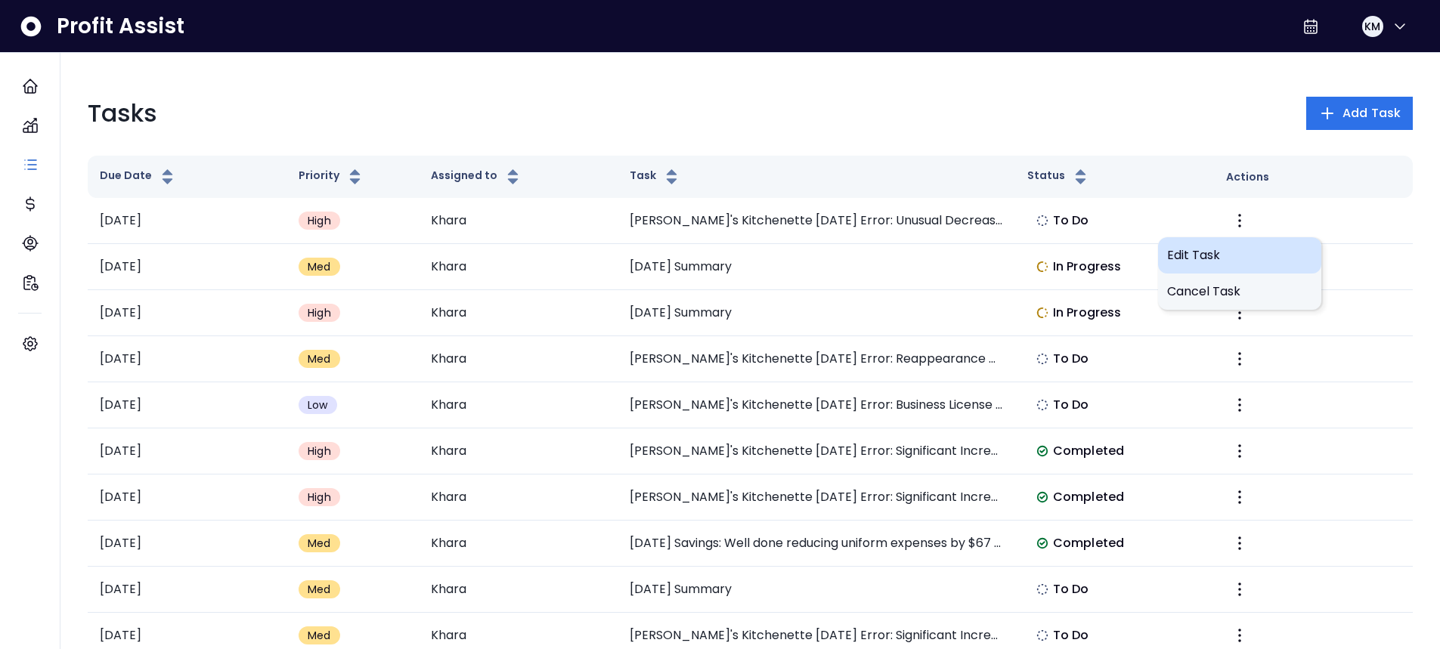
click at [1246, 251] on span "Edit Task" at bounding box center [1239, 255] width 145 height 18
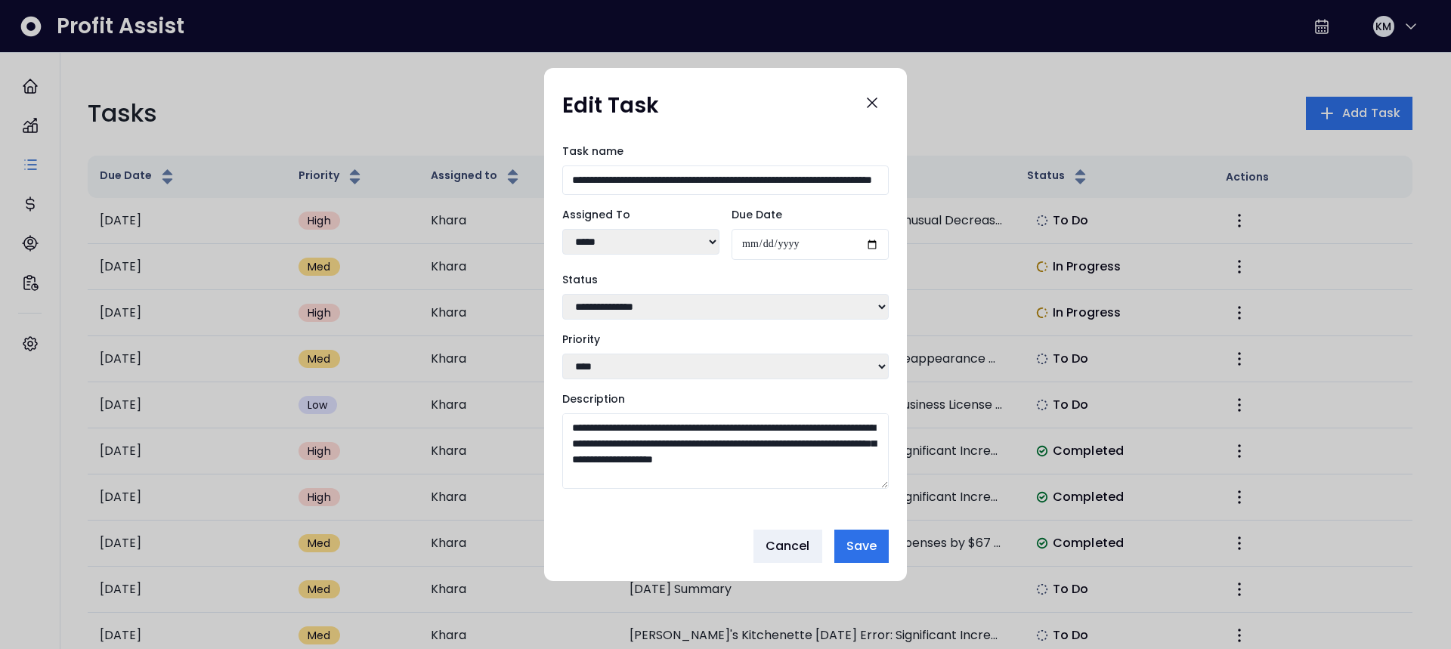
click at [682, 305] on select "**********" at bounding box center [725, 307] width 326 height 26
select select "*********"
click at [562, 294] on select "**********" at bounding box center [725, 307] width 326 height 26
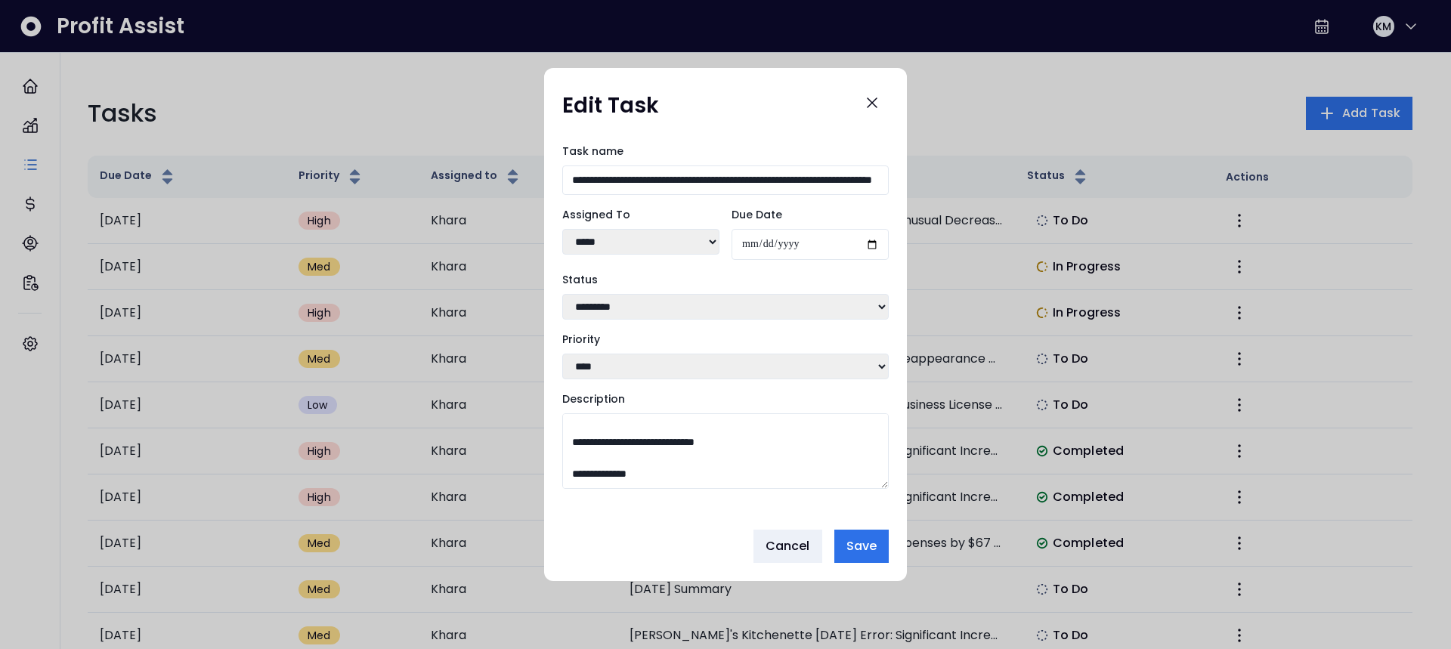
scroll to position [160, 0]
click at [789, 483] on textarea "**********" at bounding box center [725, 451] width 326 height 76
type textarea "**********"
click at [881, 552] on button "Save" at bounding box center [861, 546] width 54 height 33
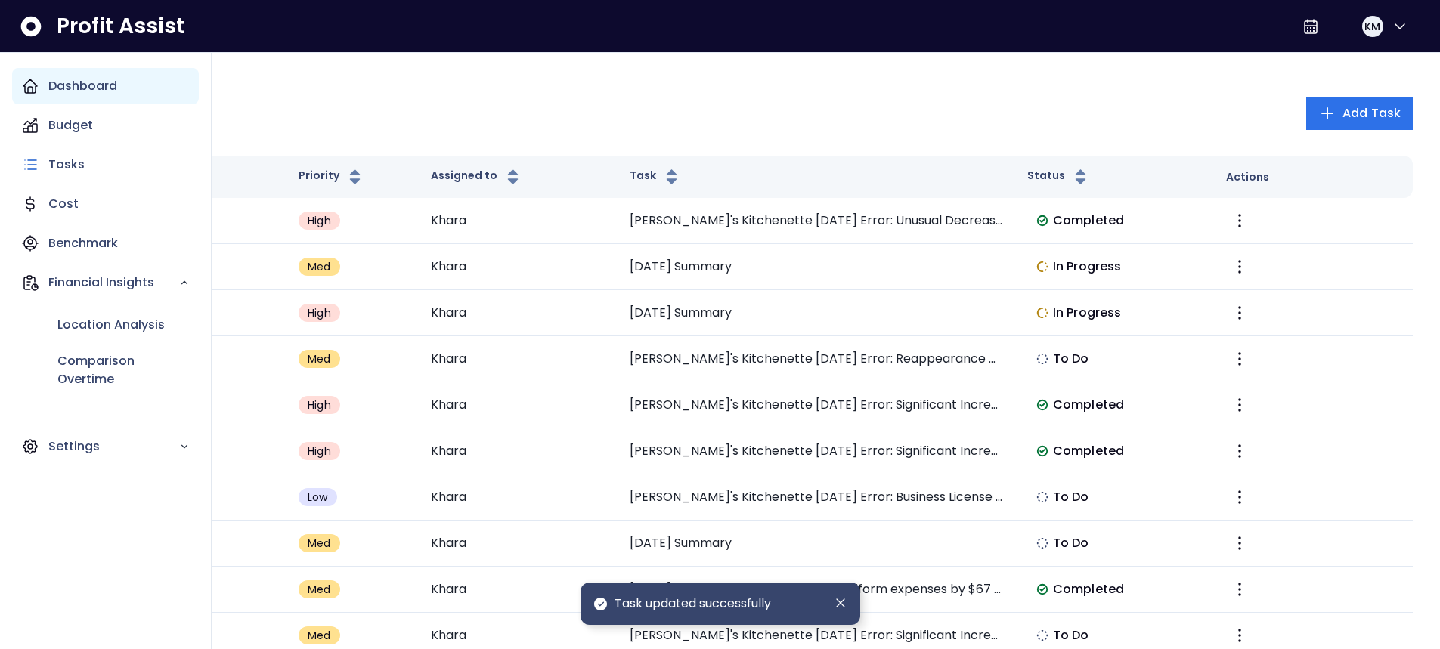
click at [34, 82] on icon "Main navigation" at bounding box center [30, 86] width 18 height 18
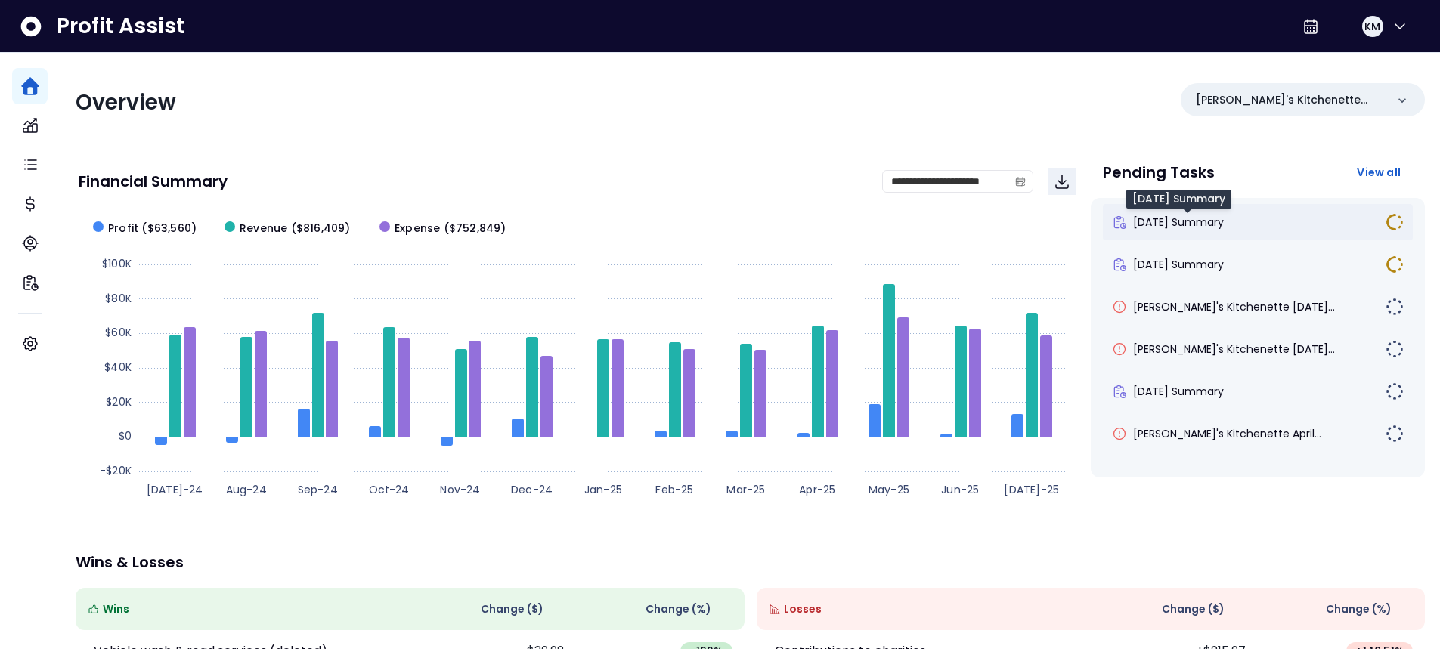
click at [1181, 220] on span "[DATE] Summary" at bounding box center [1178, 222] width 91 height 15
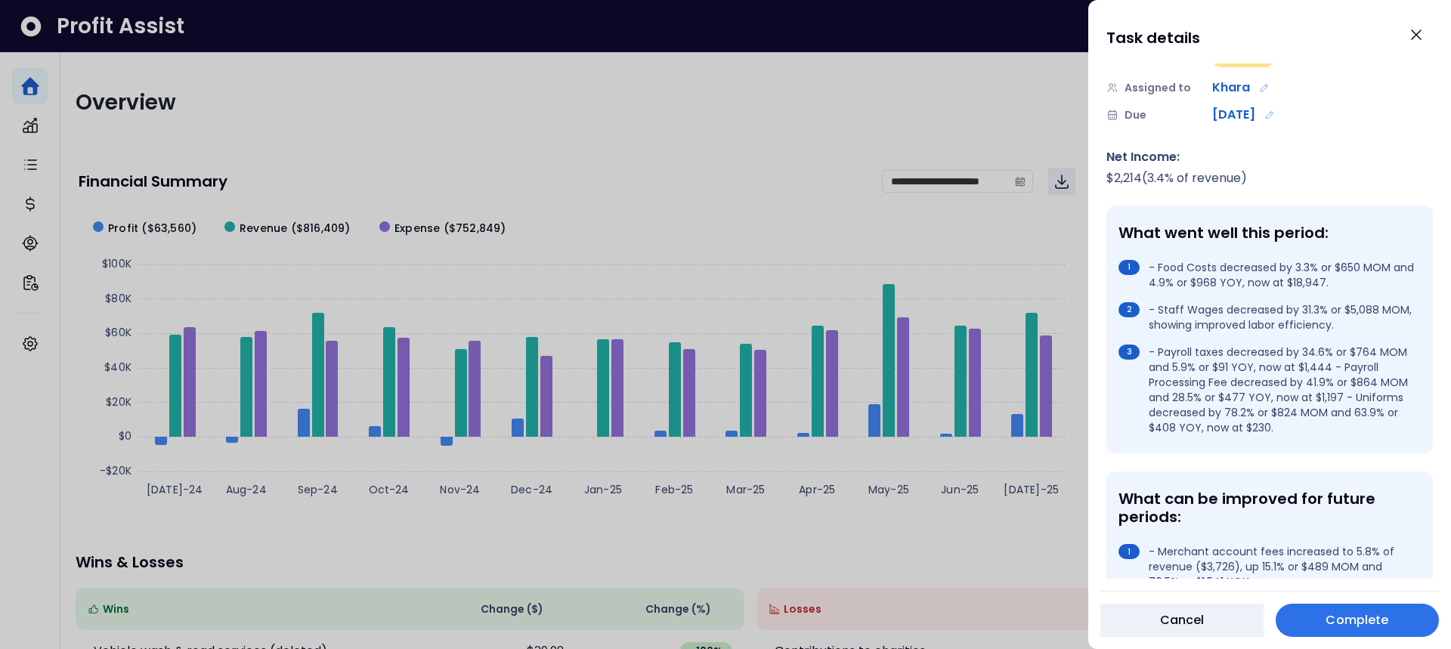
scroll to position [119, 0]
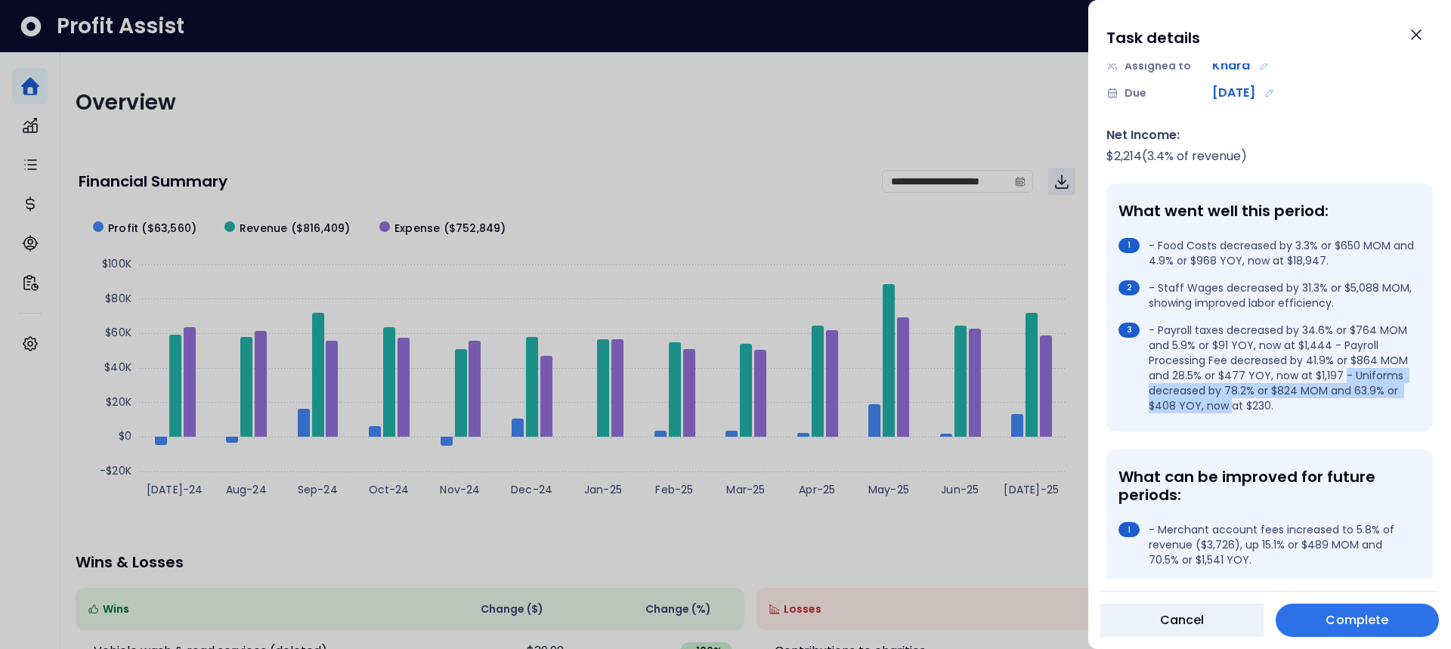
drag, startPoint x: 1150, startPoint y: 388, endPoint x: 1298, endPoint y: 407, distance: 150.0
click at [1298, 407] on li "- Payroll taxes decreased by 34.6% or $764 MOM and 5.9% or $91 YOY, now at $1,4…" at bounding box center [1267, 368] width 296 height 91
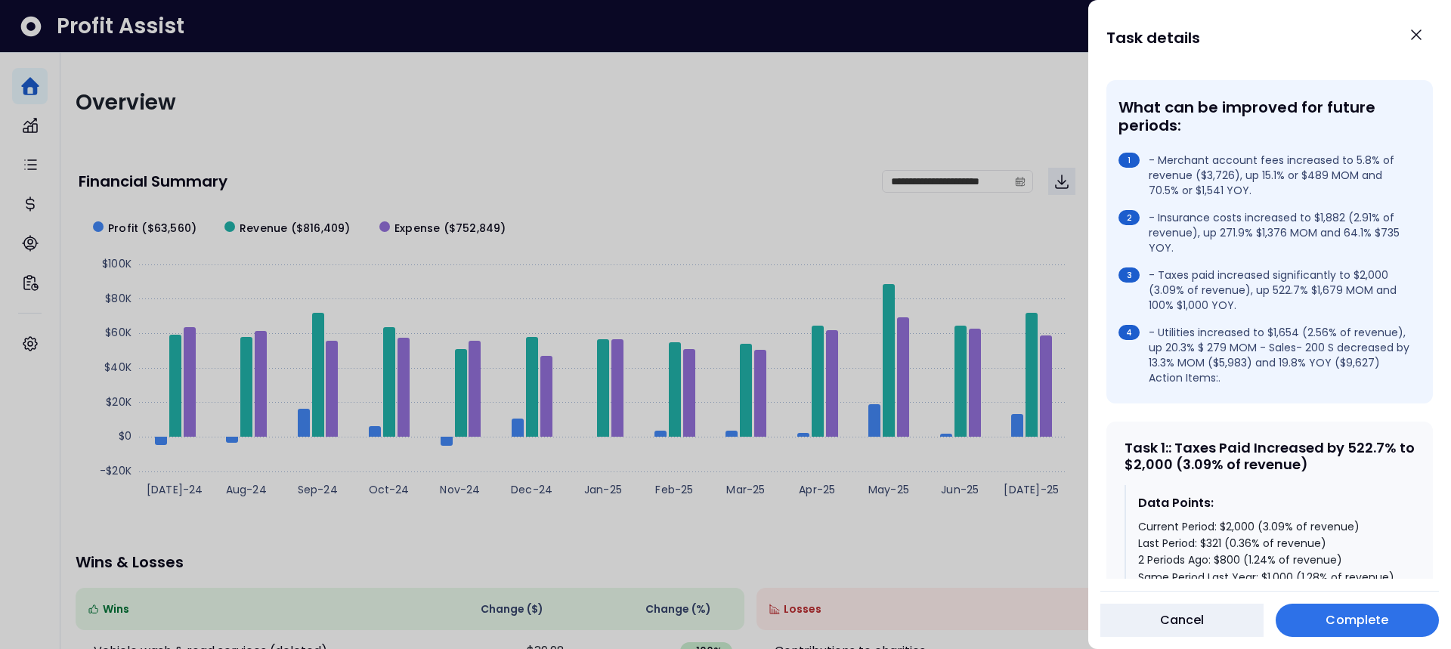
scroll to position [482, 0]
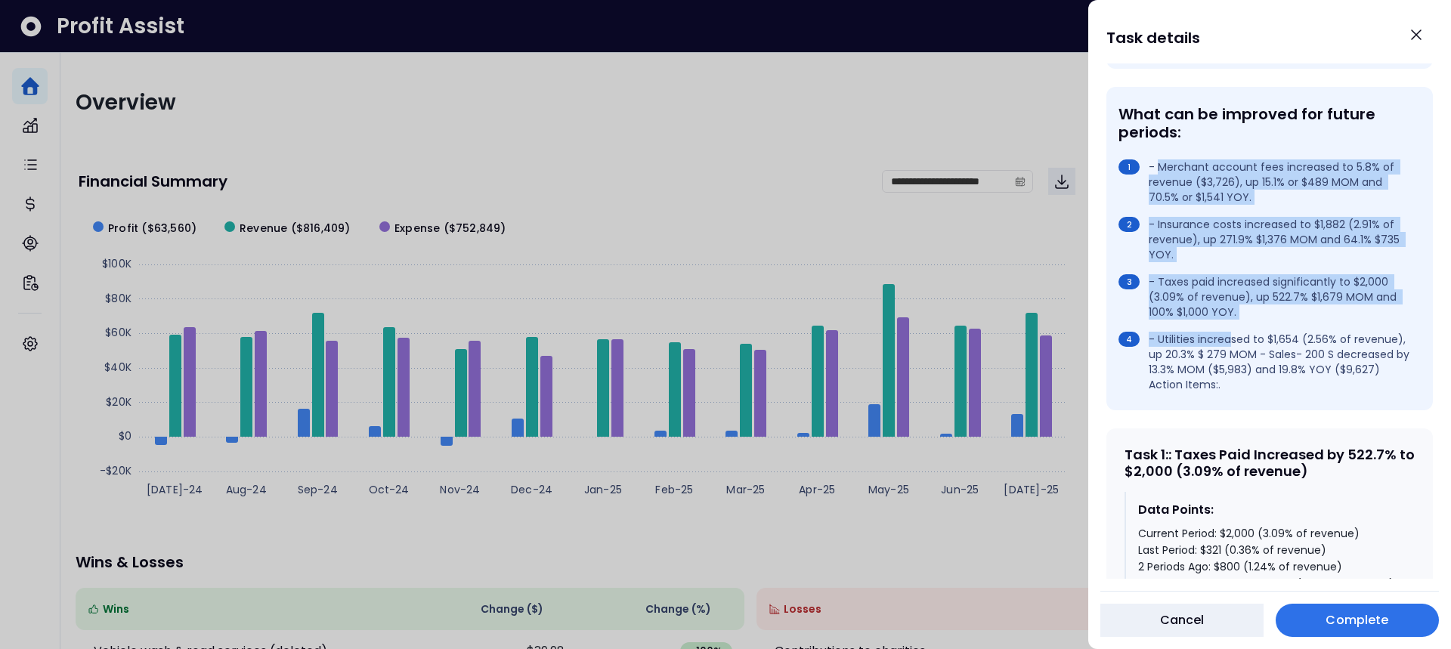
drag, startPoint x: 1159, startPoint y: 171, endPoint x: 1233, endPoint y: 343, distance: 187.6
click at [1233, 343] on ul "- Merchant account fees increased to 5.8% of revenue ($3,726), up 15.1% or $489…" at bounding box center [1267, 275] width 296 height 233
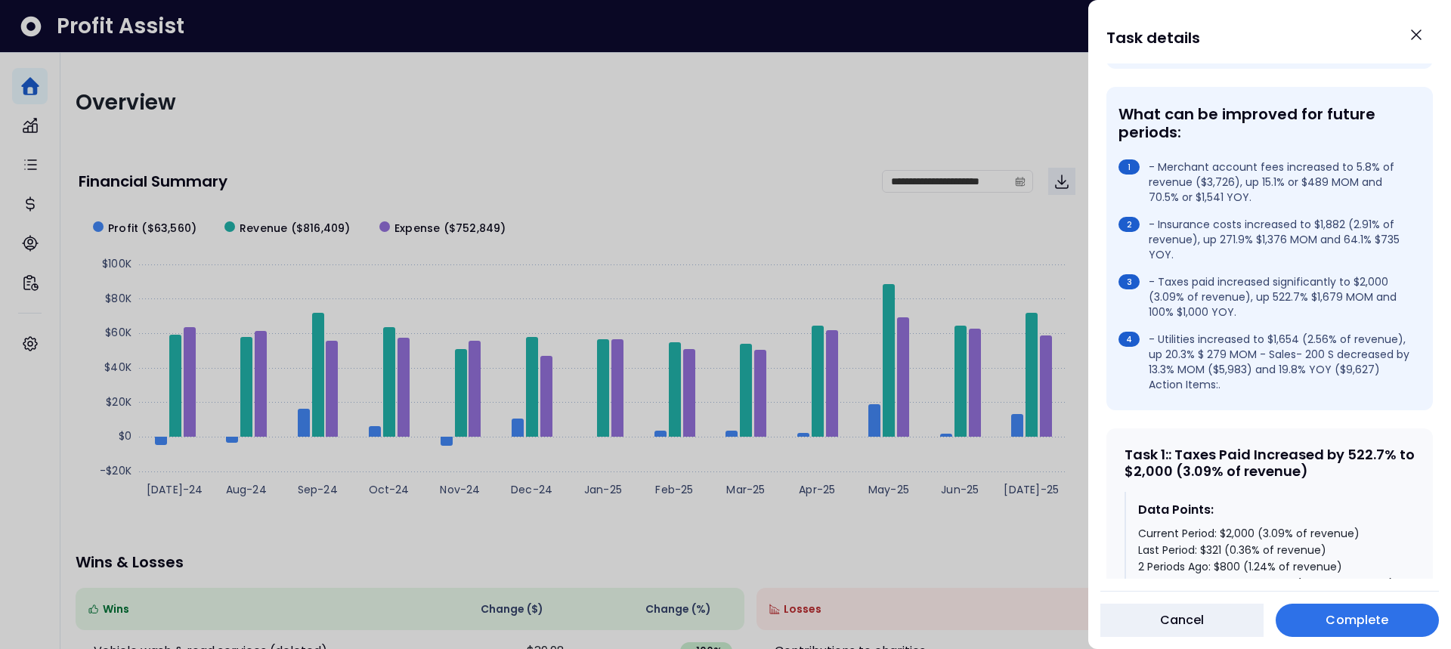
click at [1233, 376] on li "- Utilities increased to $1,654 (2.56% of revenue), up 20.3% $ 279 MOM - Sales-…" at bounding box center [1267, 362] width 296 height 60
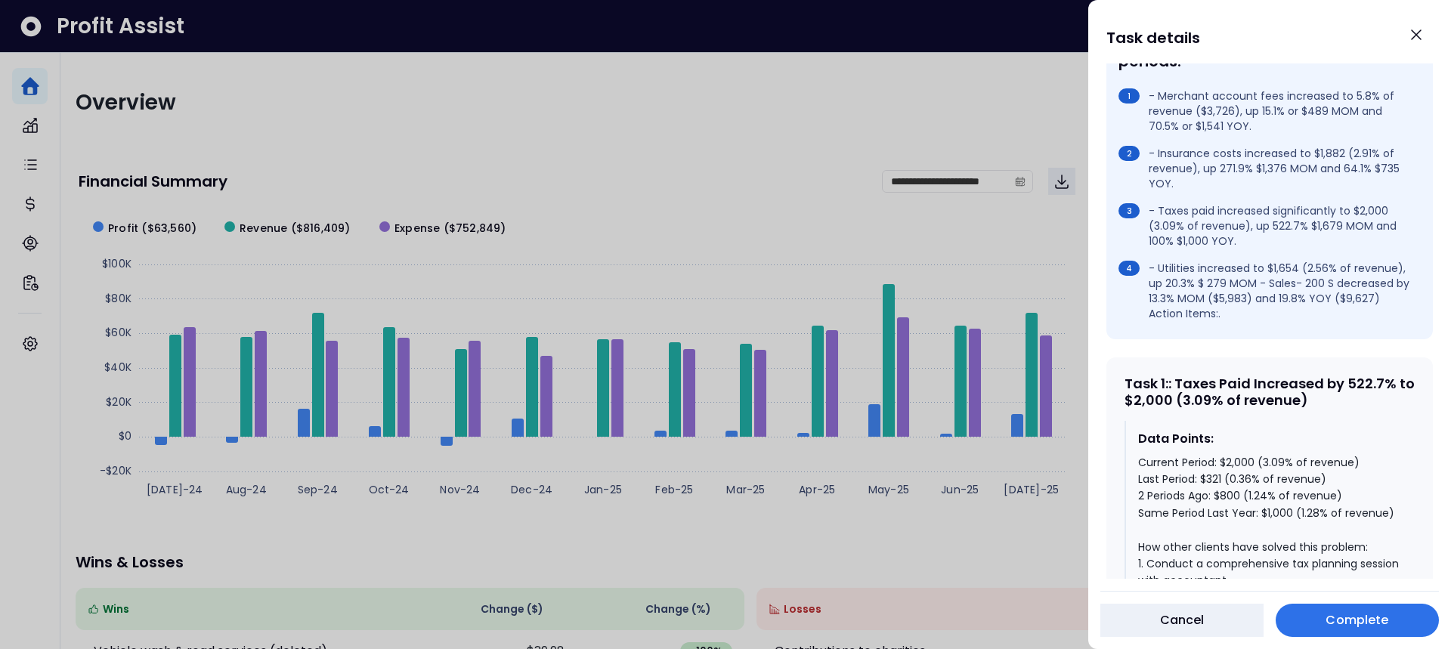
scroll to position [777, 0]
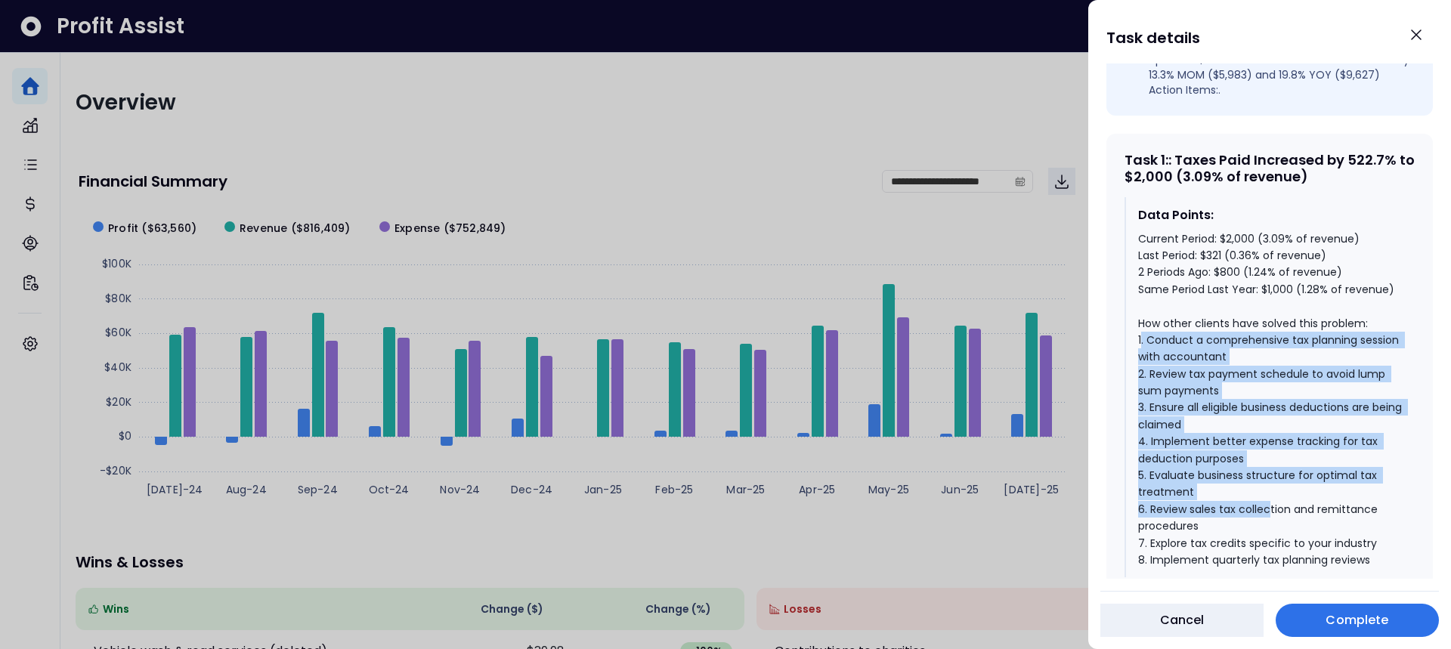
drag, startPoint x: 1142, startPoint y: 333, endPoint x: 1268, endPoint y: 513, distance: 220.4
click at [1268, 513] on div "Current Period: $2,000 (3.09% of revenue) Last Period: $321 (0.36% of revenue) …" at bounding box center [1270, 400] width 265 height 339
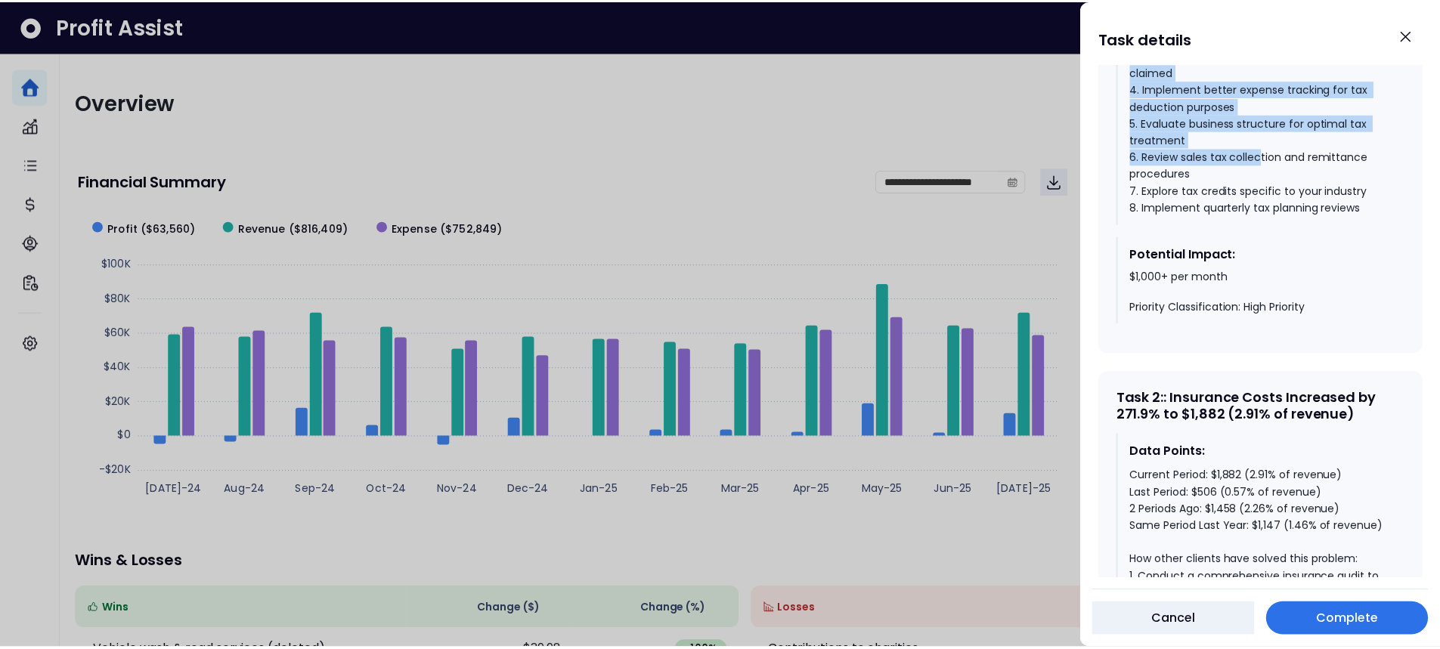
scroll to position [1132, 0]
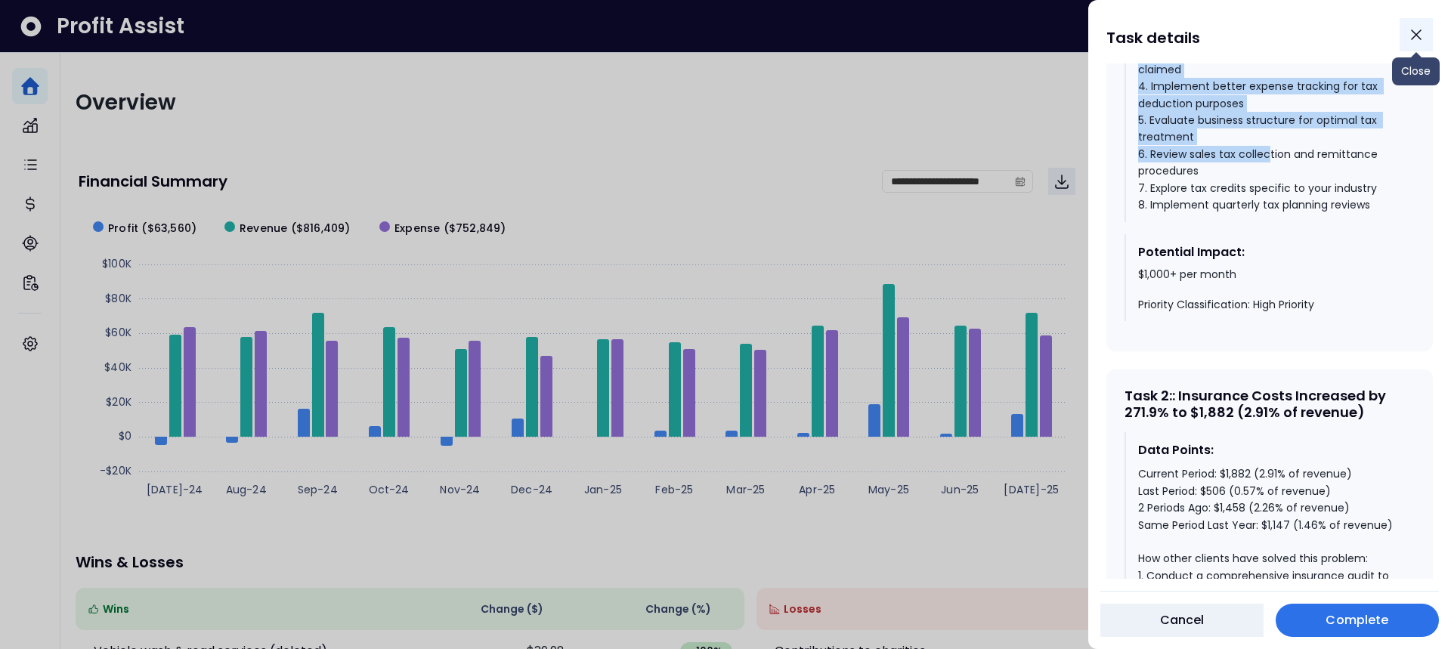
click at [1410, 42] on icon "Close" at bounding box center [1416, 35] width 18 height 18
